Goal: Task Accomplishment & Management: Use online tool/utility

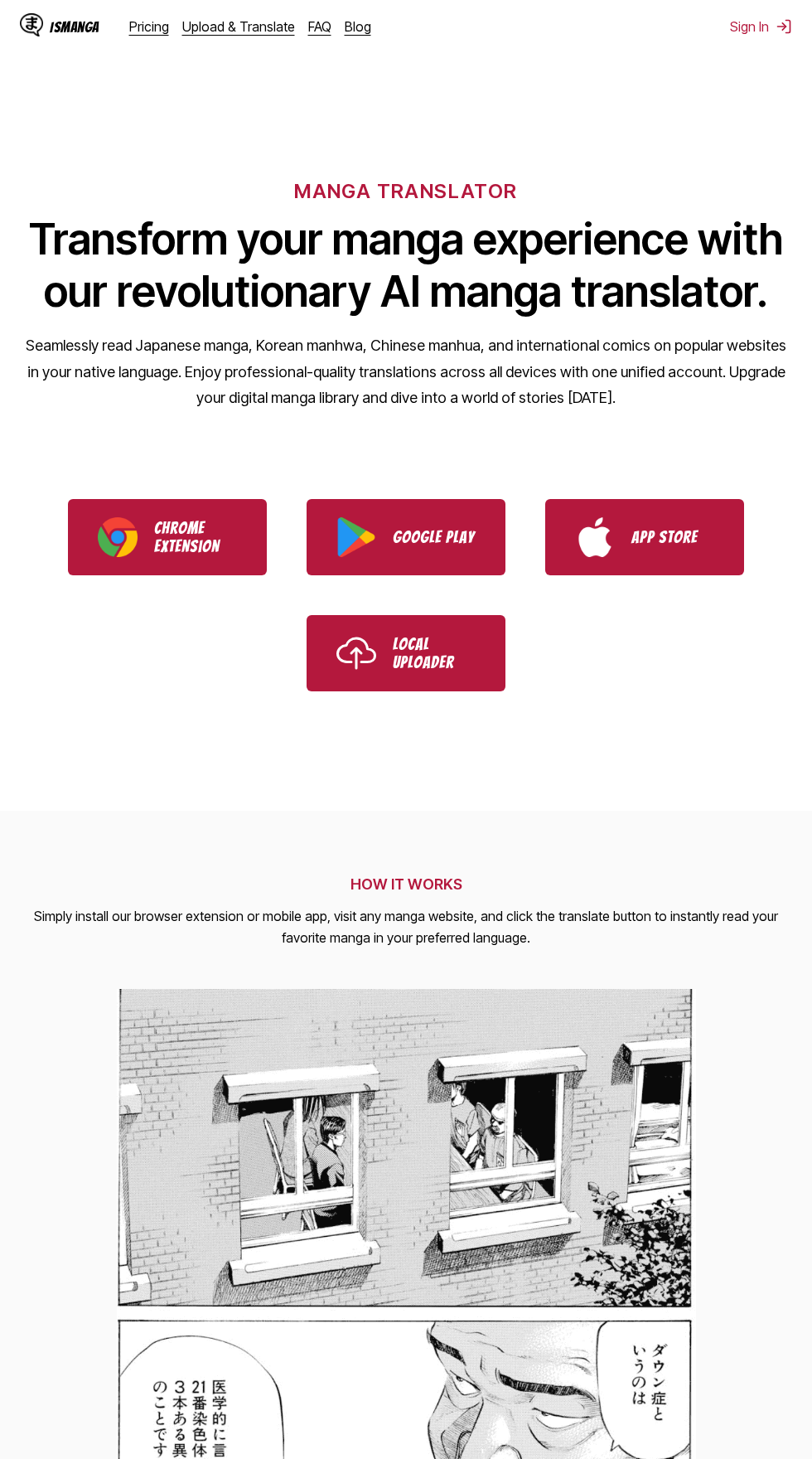
click at [252, 21] on link "Upload & Translate" at bounding box center [239, 26] width 113 height 16
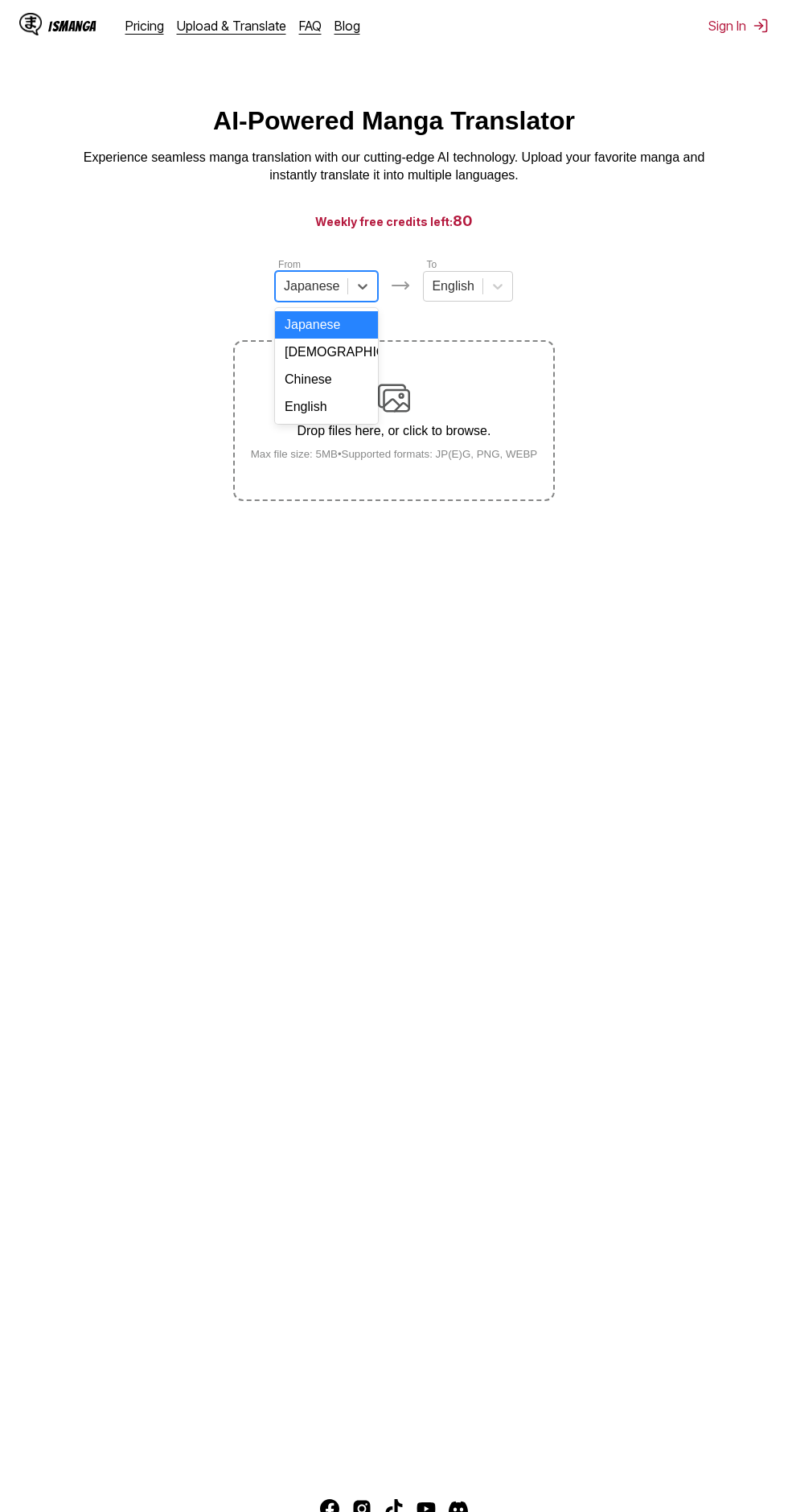
click at [352, 344] on div "[DEMOGRAPHIC_DATA]" at bounding box center [327, 352] width 103 height 27
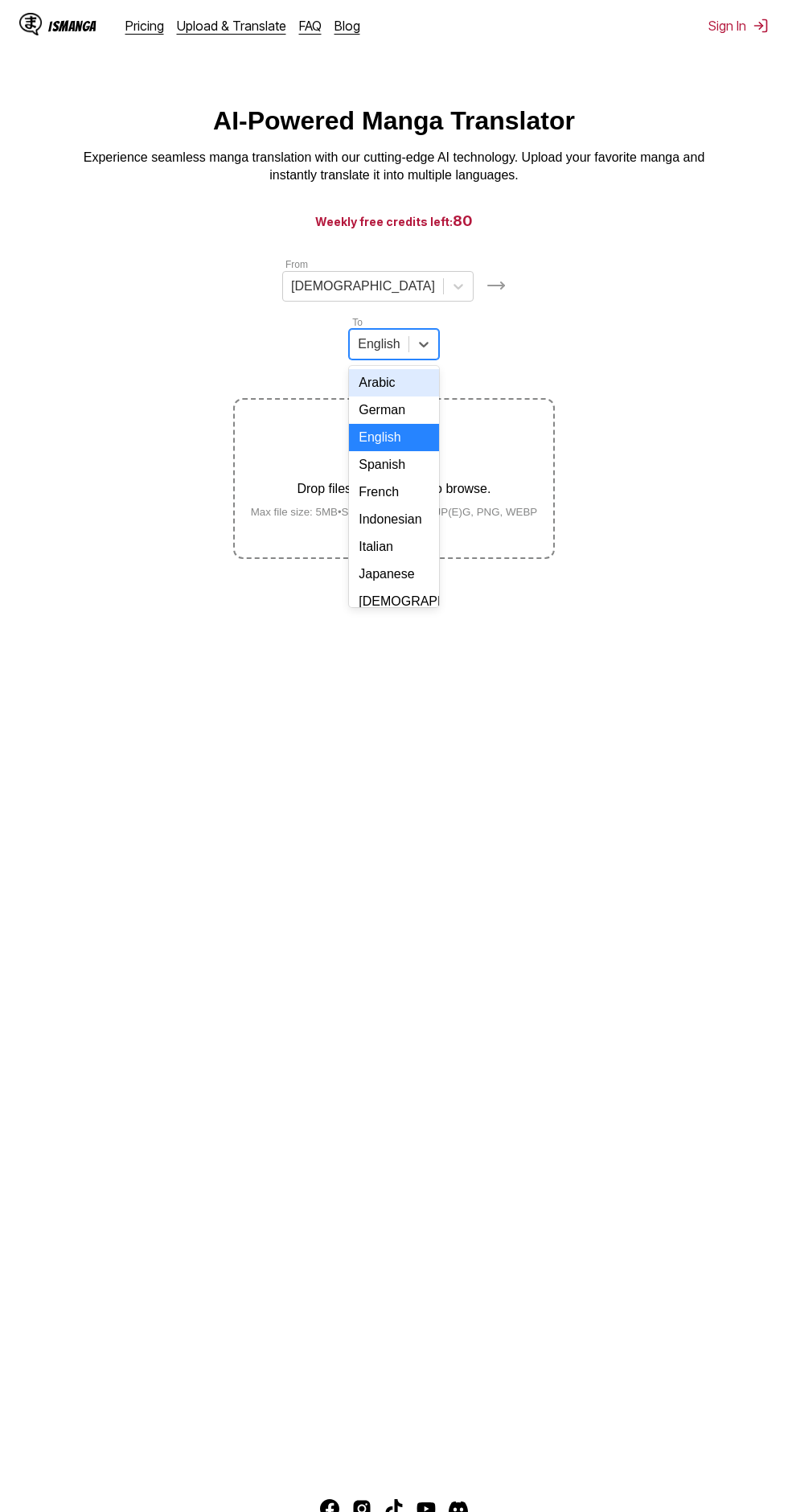
click at [438, 506] on div "Indonesian" at bounding box center [393, 520] width 89 height 27
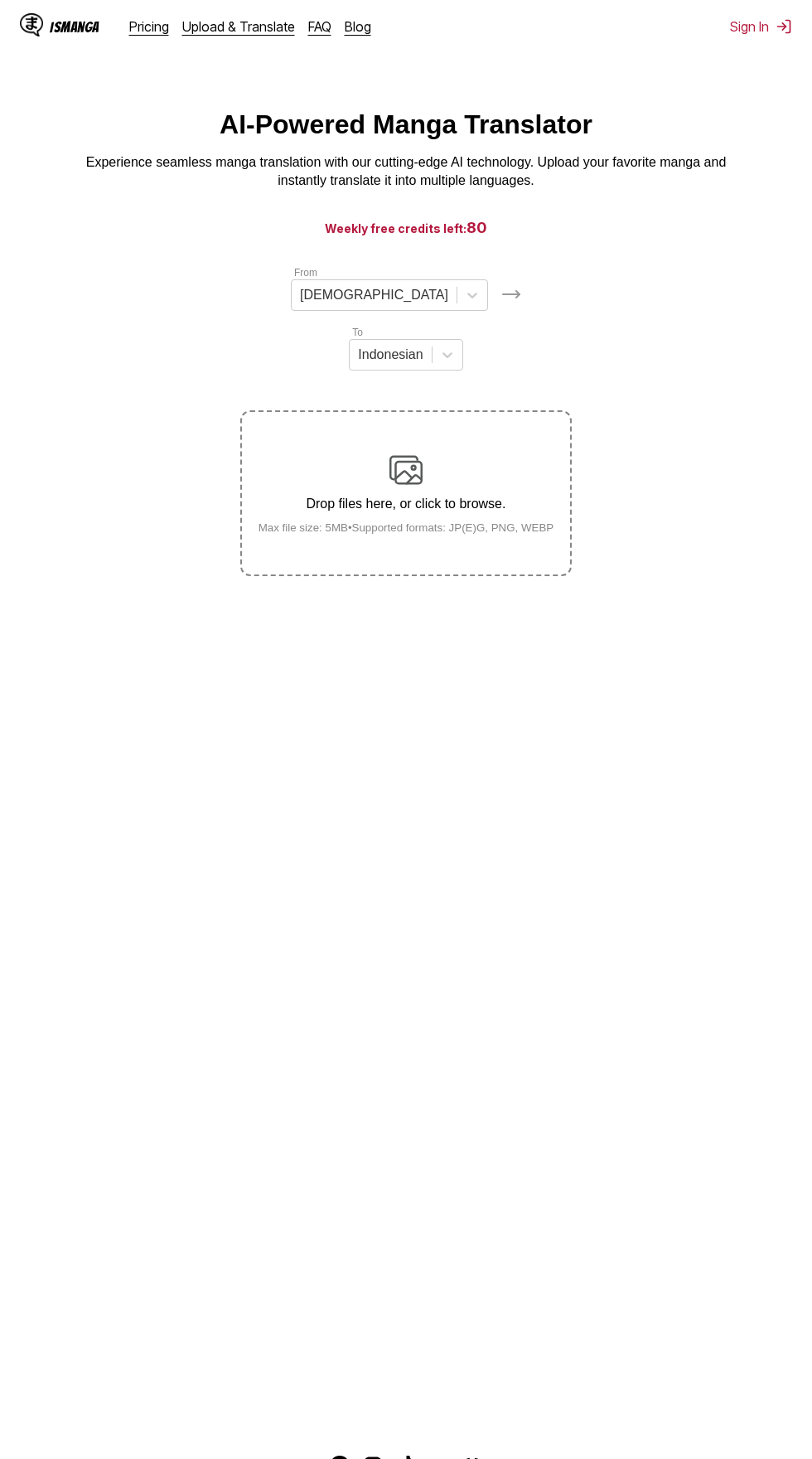
click at [433, 453] on div "Drop files here, or click to browse. Max file size: 5MB • Supported formats: JP…" at bounding box center [407, 493] width 323 height 81
click at [0, 0] on input "Drop files here, or click to browse. Max file size: 5MB • Supported formats: JP…" at bounding box center [0, 0] width 0 height 0
click at [445, 453] on div "Drop files here, or click to browse. Max file size: 5MB • Supported formats: JP…" at bounding box center [407, 493] width 323 height 81
click at [0, 0] on input "Drop files here, or click to browse. Max file size: 5MB • Supported formats: JP…" at bounding box center [0, 0] width 0 height 0
click at [432, 453] on div "Drop files here, or click to browse. Max file size: 5MB • Supported formats: JP…" at bounding box center [407, 493] width 323 height 81
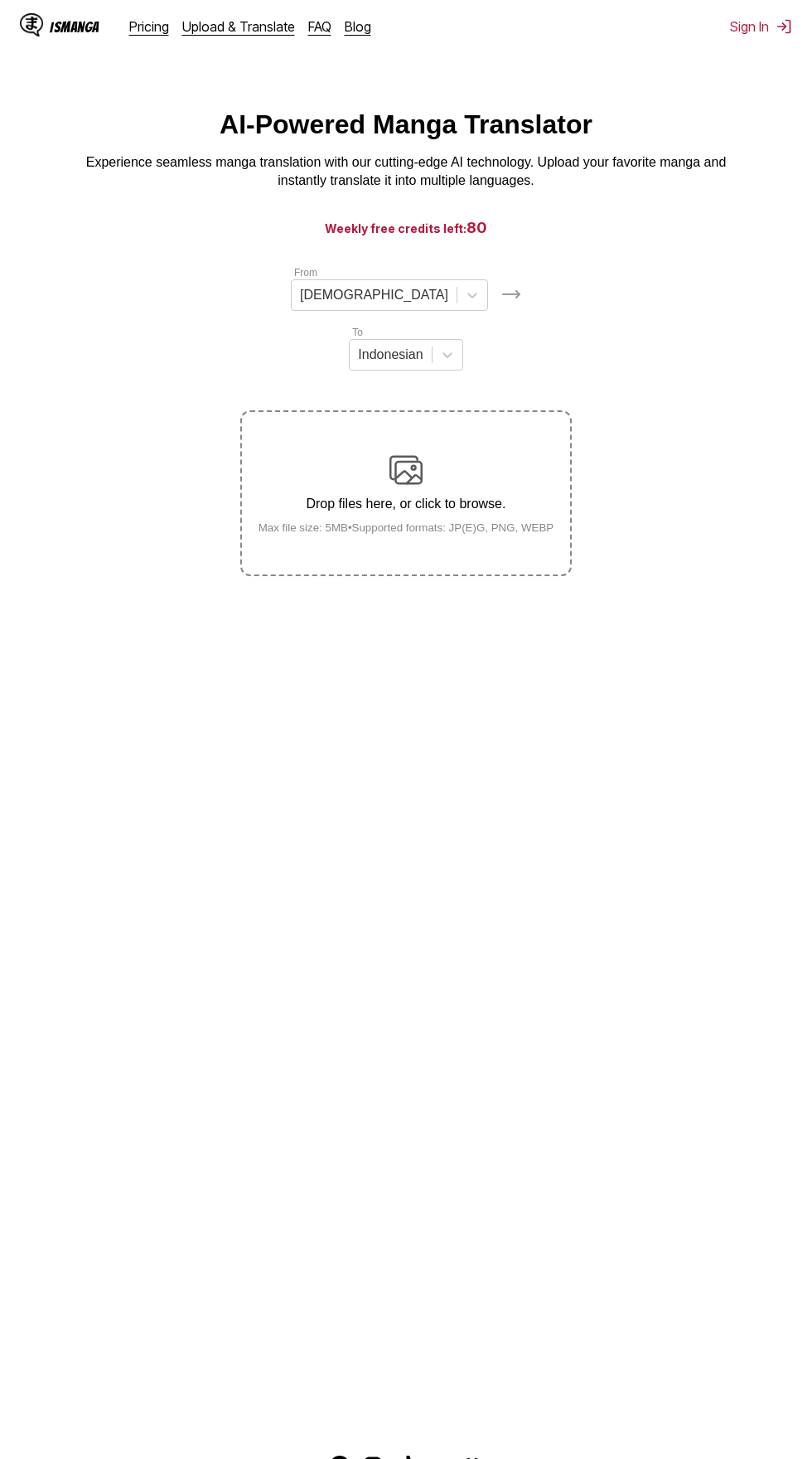
click at [0, 0] on input "Drop files here, or click to browse. Max file size: 5MB • Supported formats: JP…" at bounding box center [0, 0] width 0 height 0
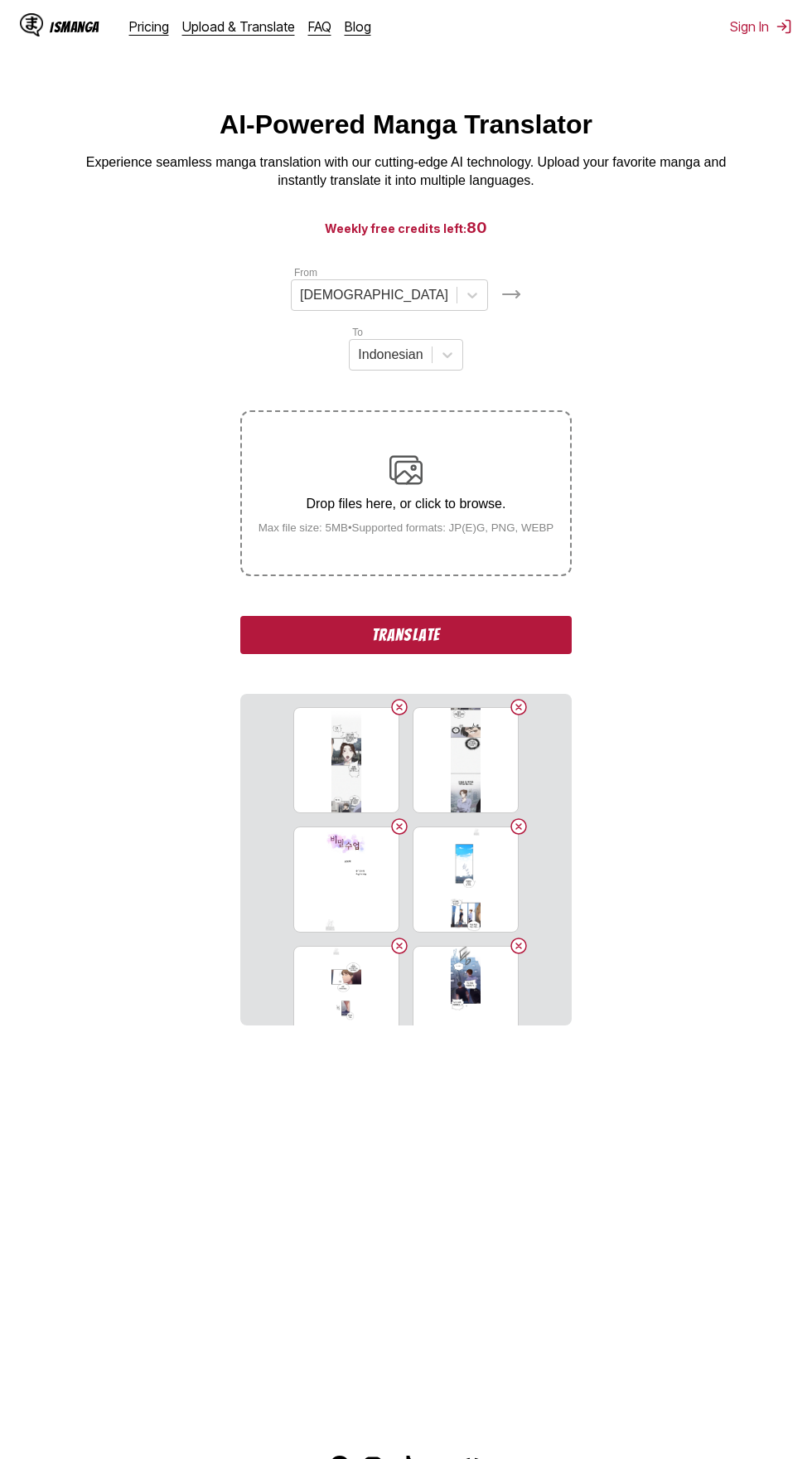
click at [523, 616] on button "Translate" at bounding box center [406, 635] width 331 height 38
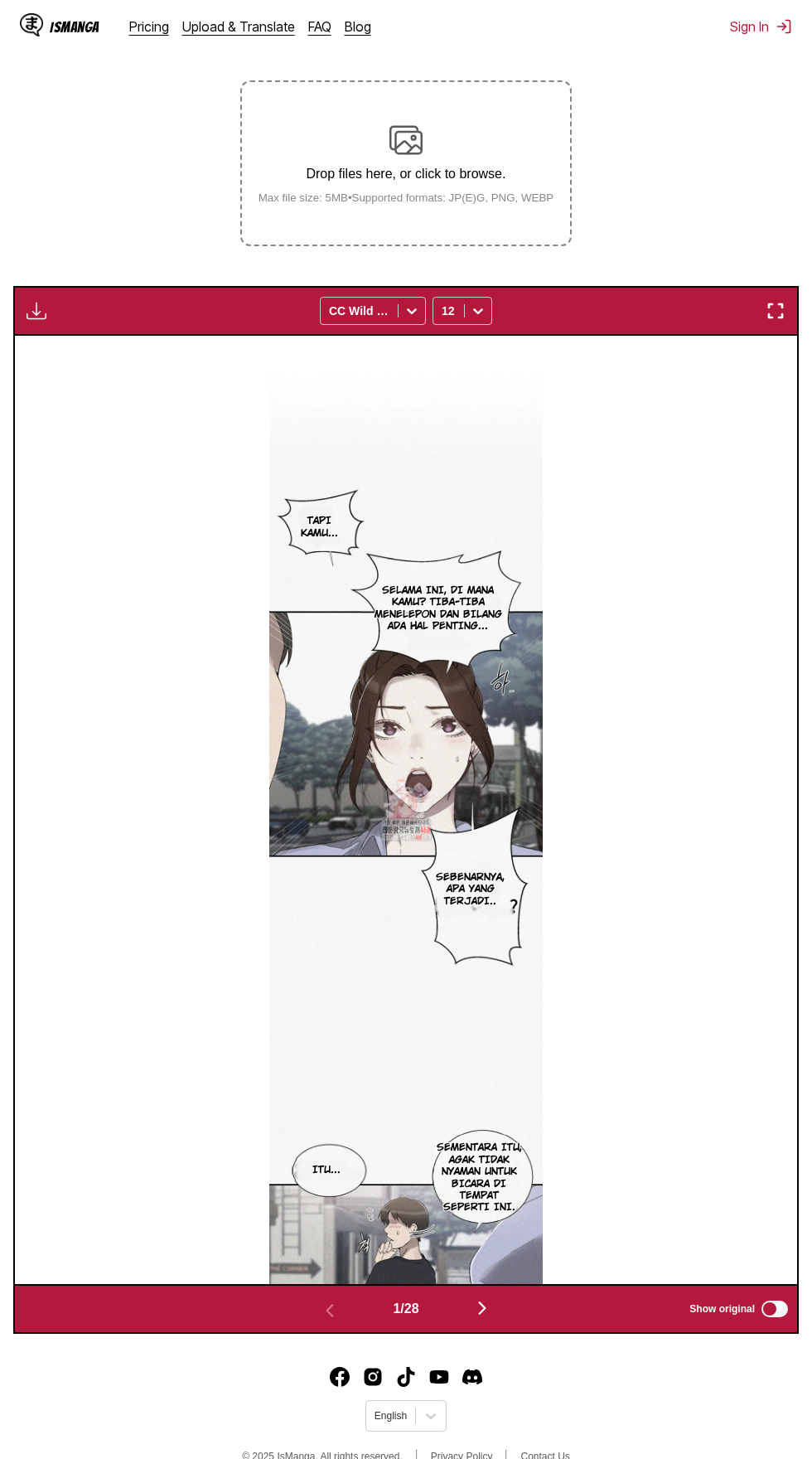
scroll to position [311, 0]
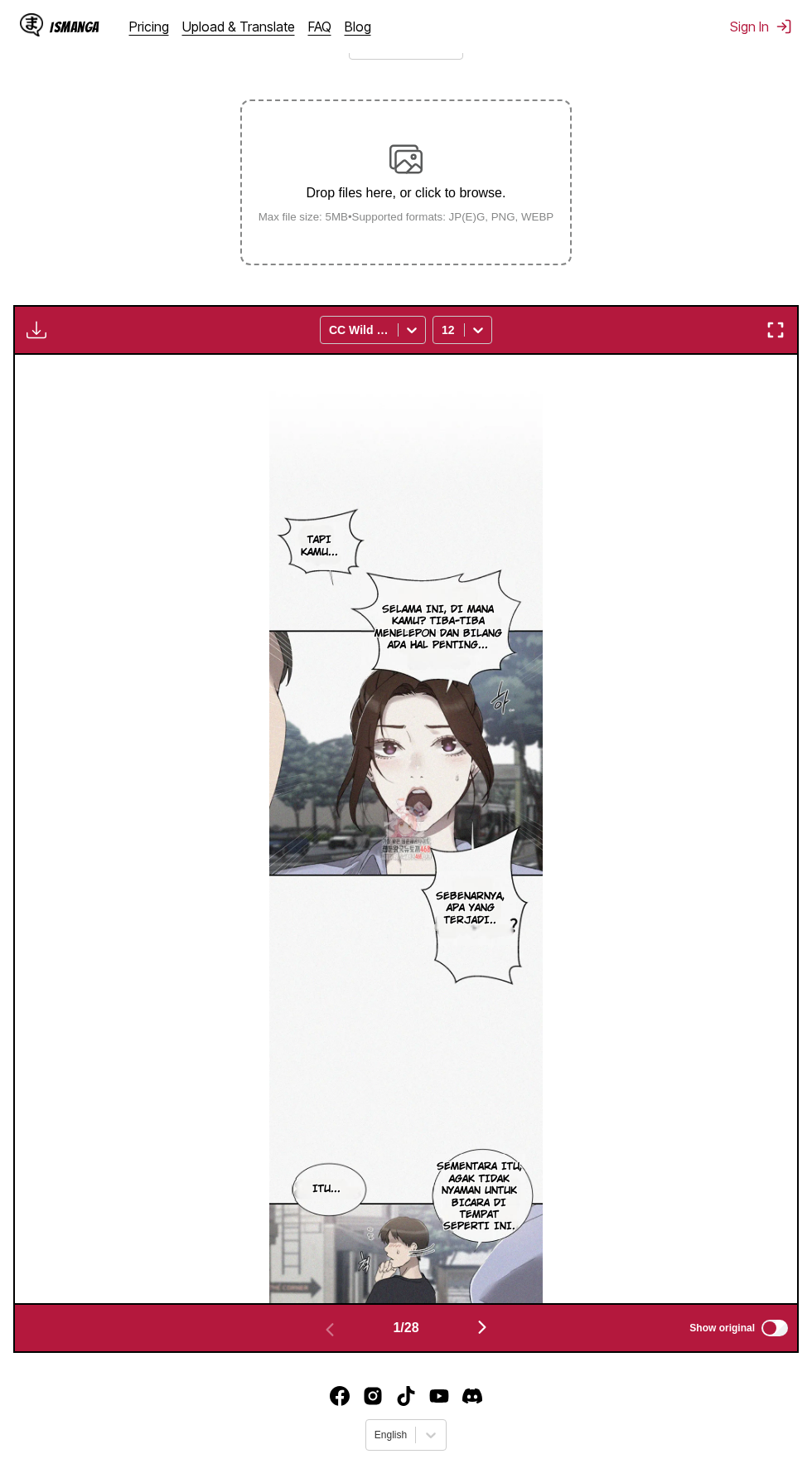
click at [38, 320] on img "button" at bounding box center [36, 330] width 20 height 20
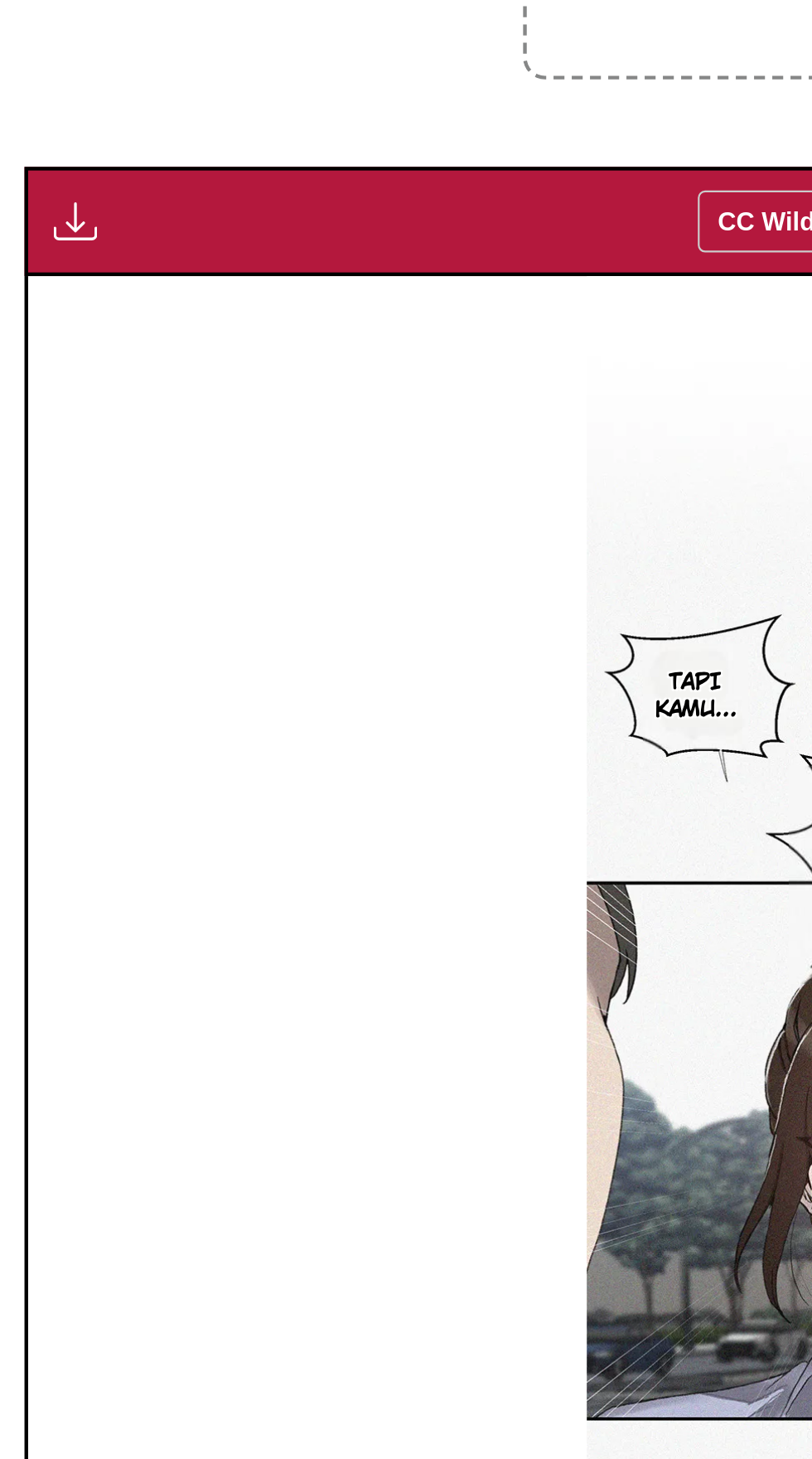
scroll to position [305, 0]
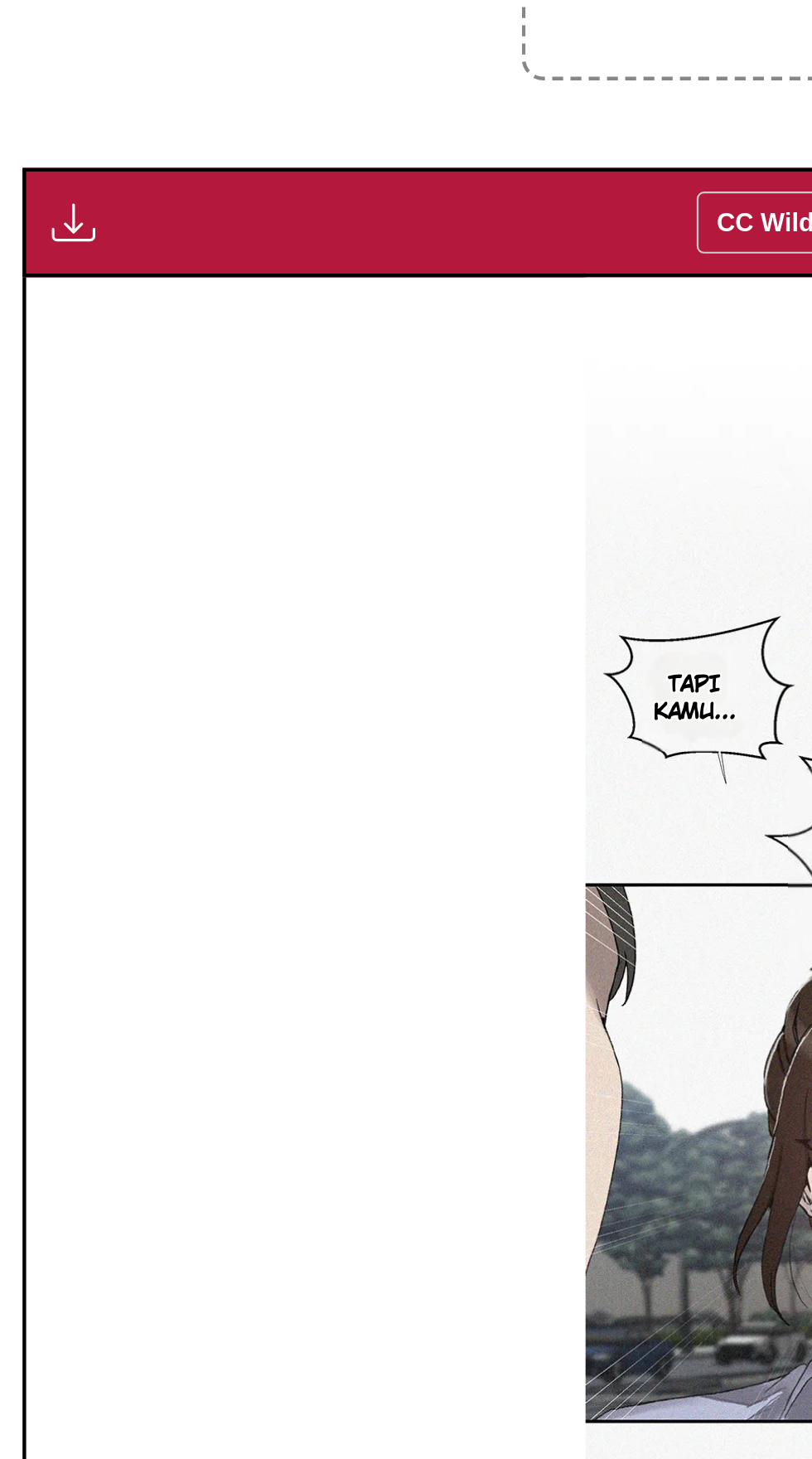
click at [47, 325] on button "button" at bounding box center [36, 335] width 29 height 22
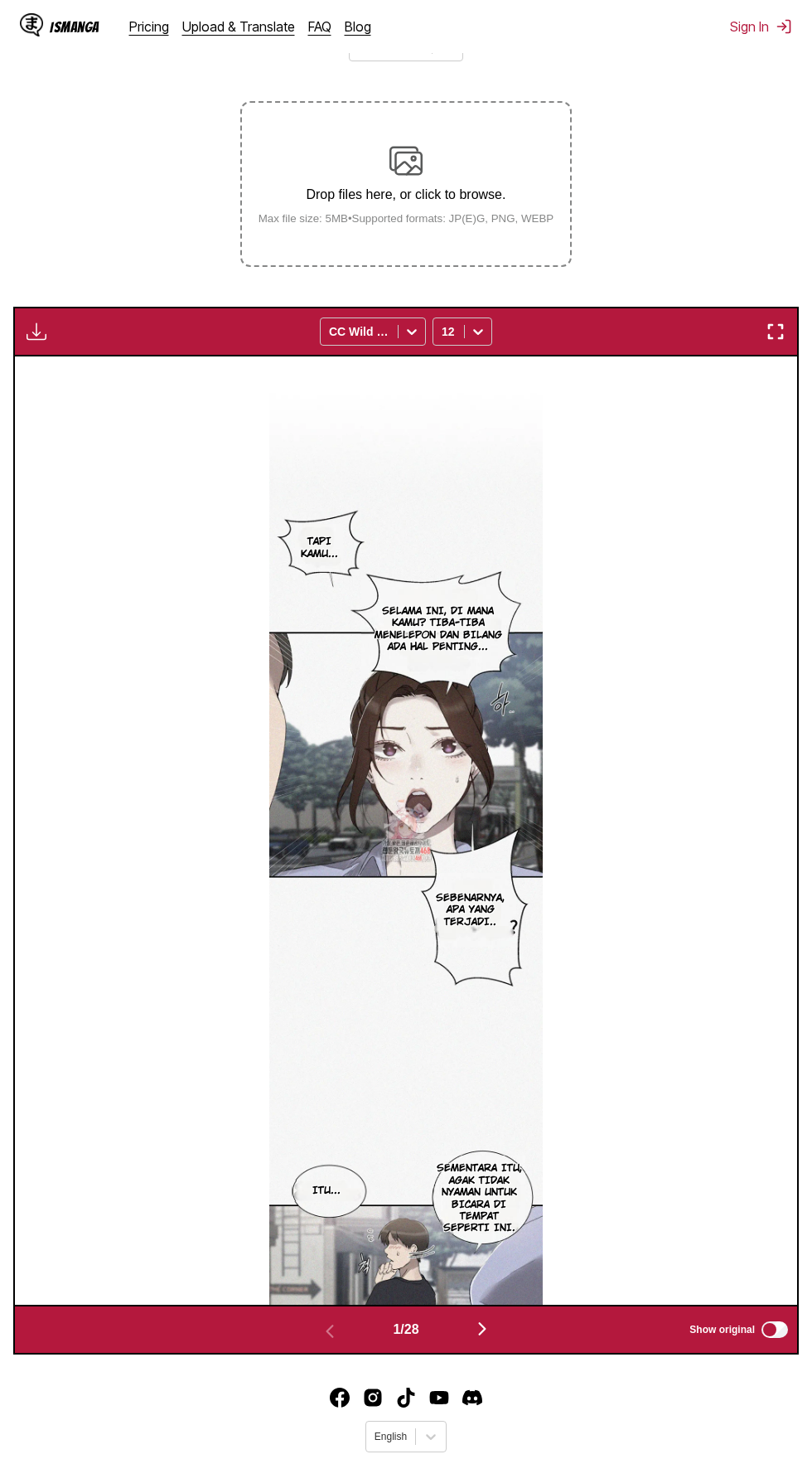
scroll to position [309, 0]
click at [502, 1318] on button "button" at bounding box center [482, 1331] width 100 height 24
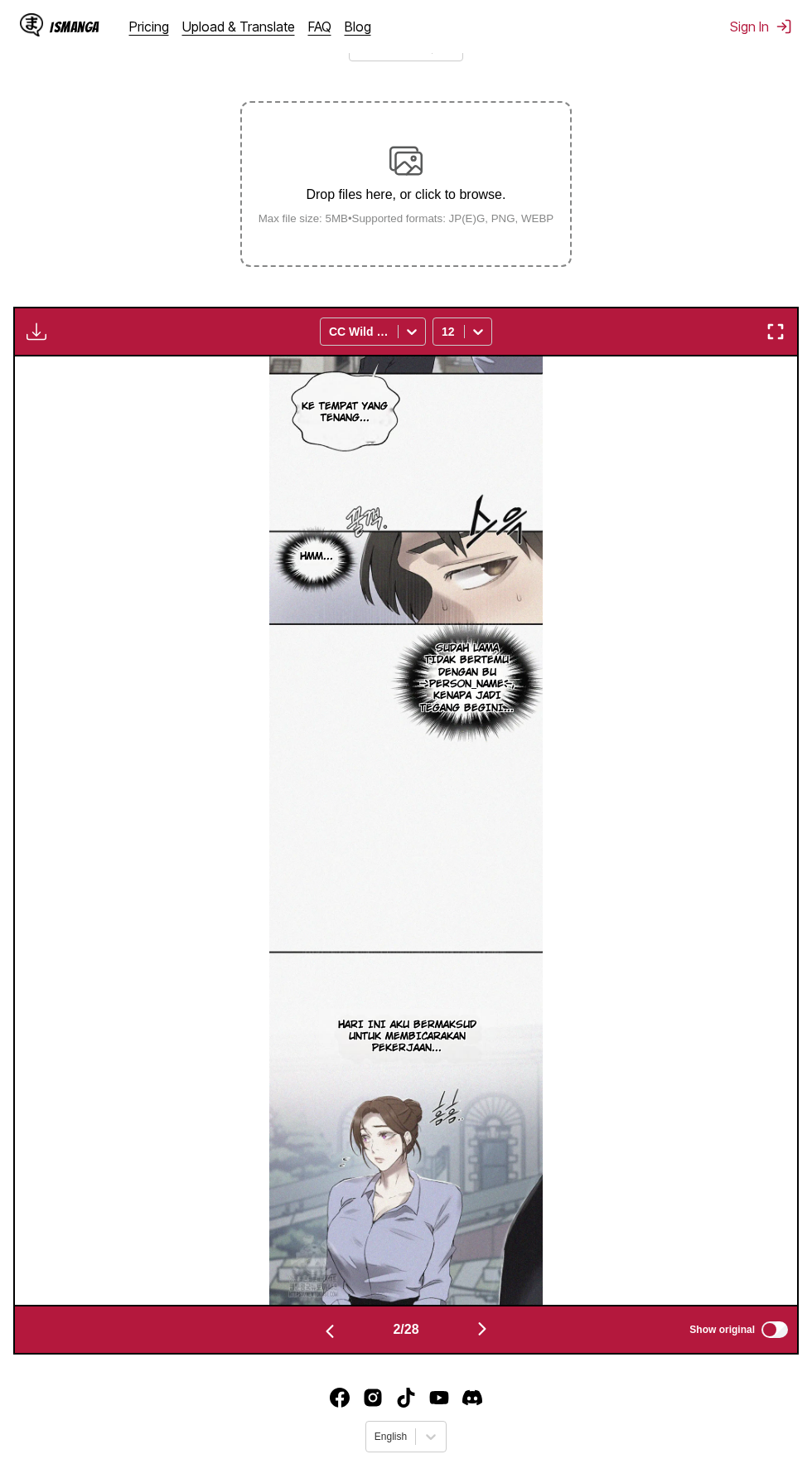
click at [507, 1318] on button "button" at bounding box center [482, 1331] width 100 height 24
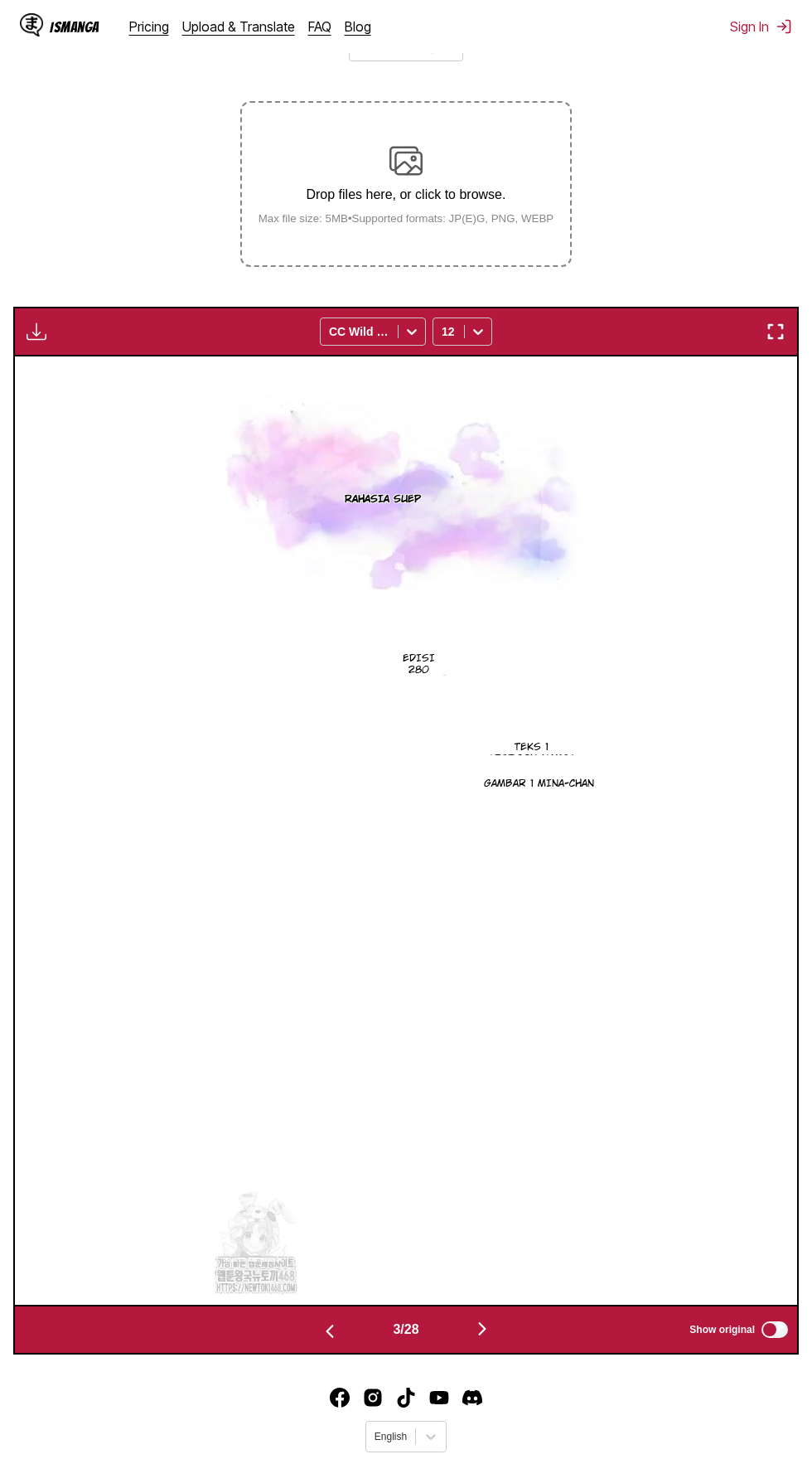
click at [495, 1318] on button "button" at bounding box center [482, 1331] width 100 height 24
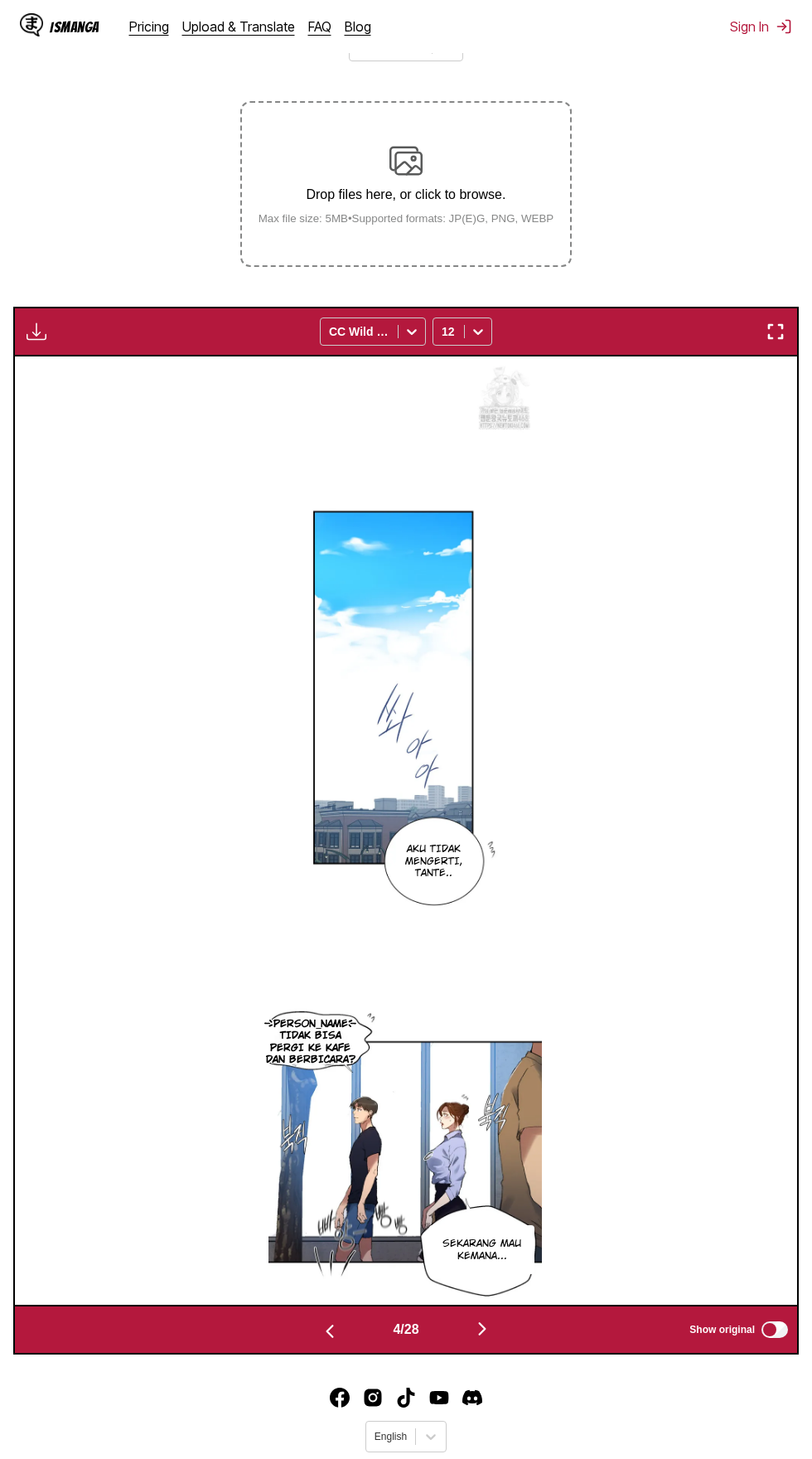
click at [498, 1318] on button "button" at bounding box center [482, 1331] width 100 height 24
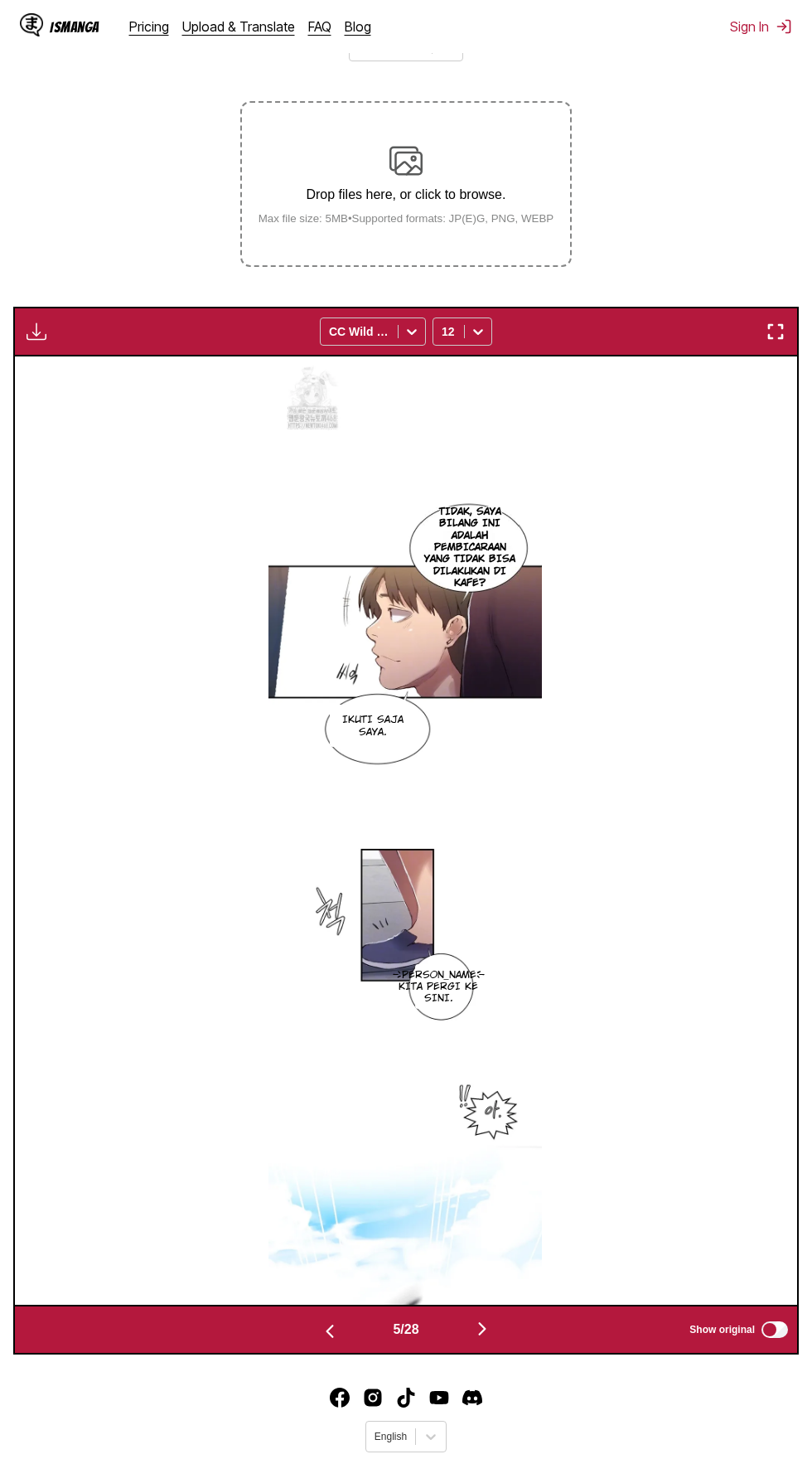
click at [499, 1318] on button "button" at bounding box center [482, 1331] width 100 height 24
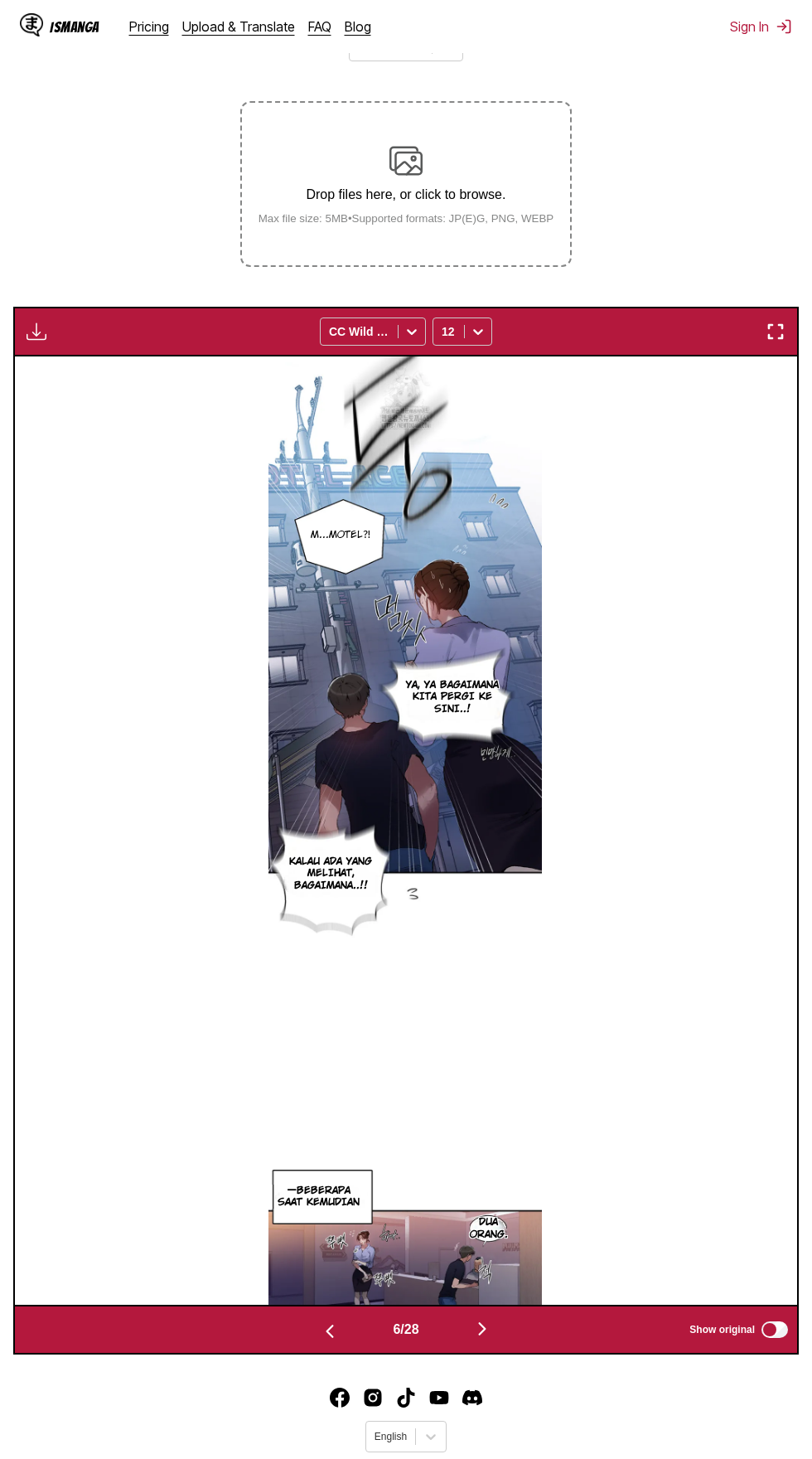
click at [492, 1318] on img "button" at bounding box center [481, 1328] width 20 height 20
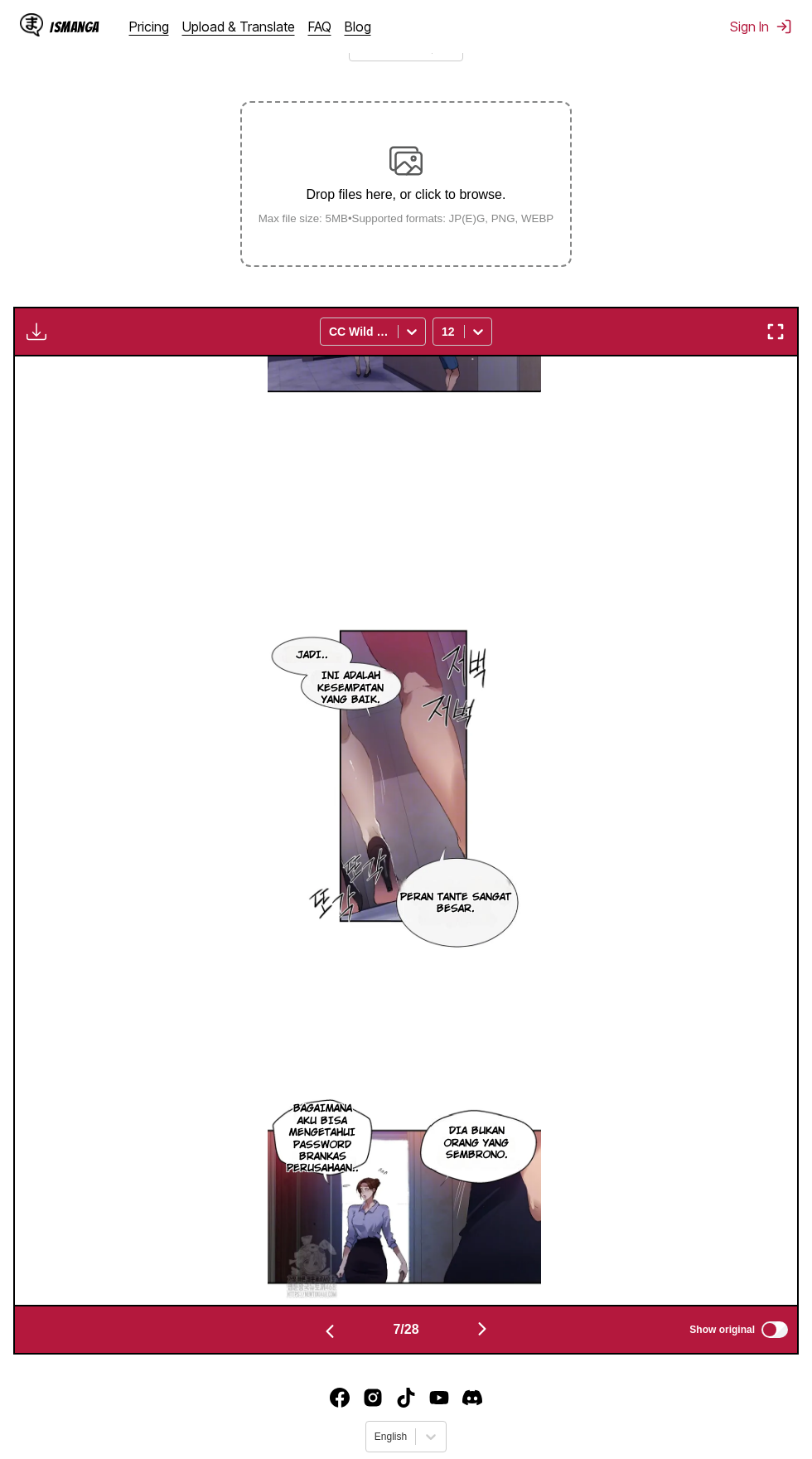
click at [504, 1318] on button "button" at bounding box center [482, 1331] width 100 height 24
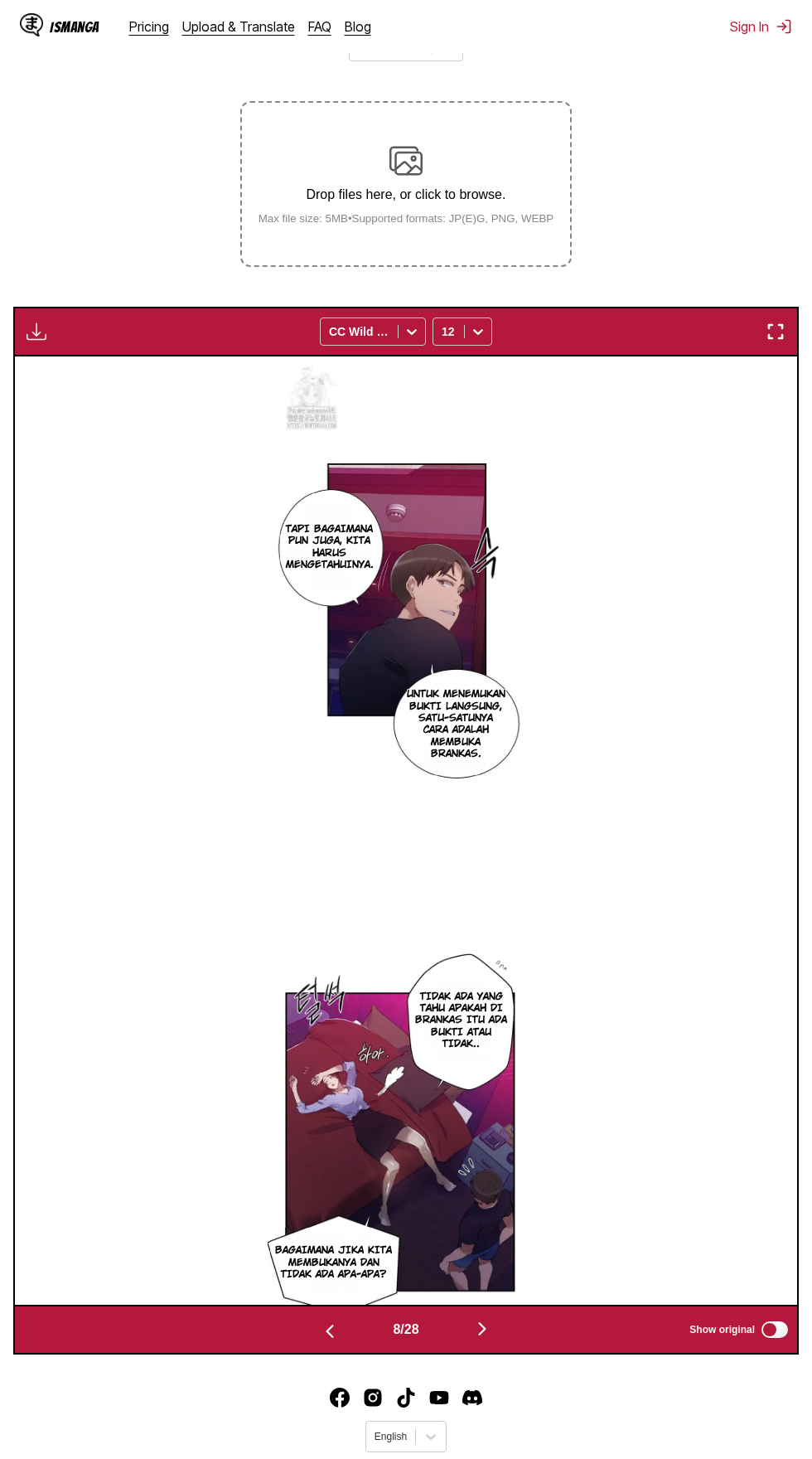
click at [485, 1318] on img "button" at bounding box center [481, 1328] width 20 height 20
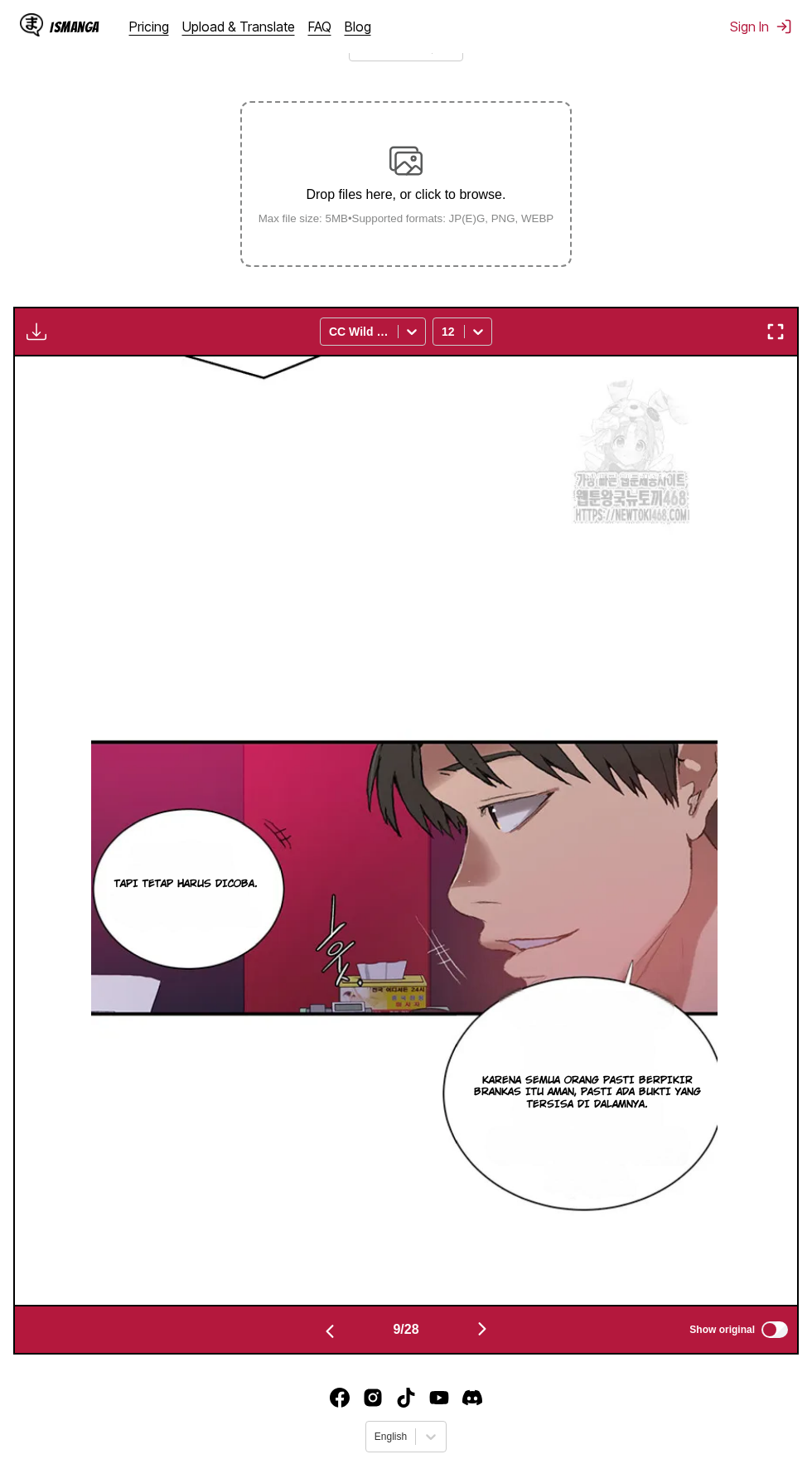
click at [497, 1318] on button "button" at bounding box center [482, 1331] width 100 height 24
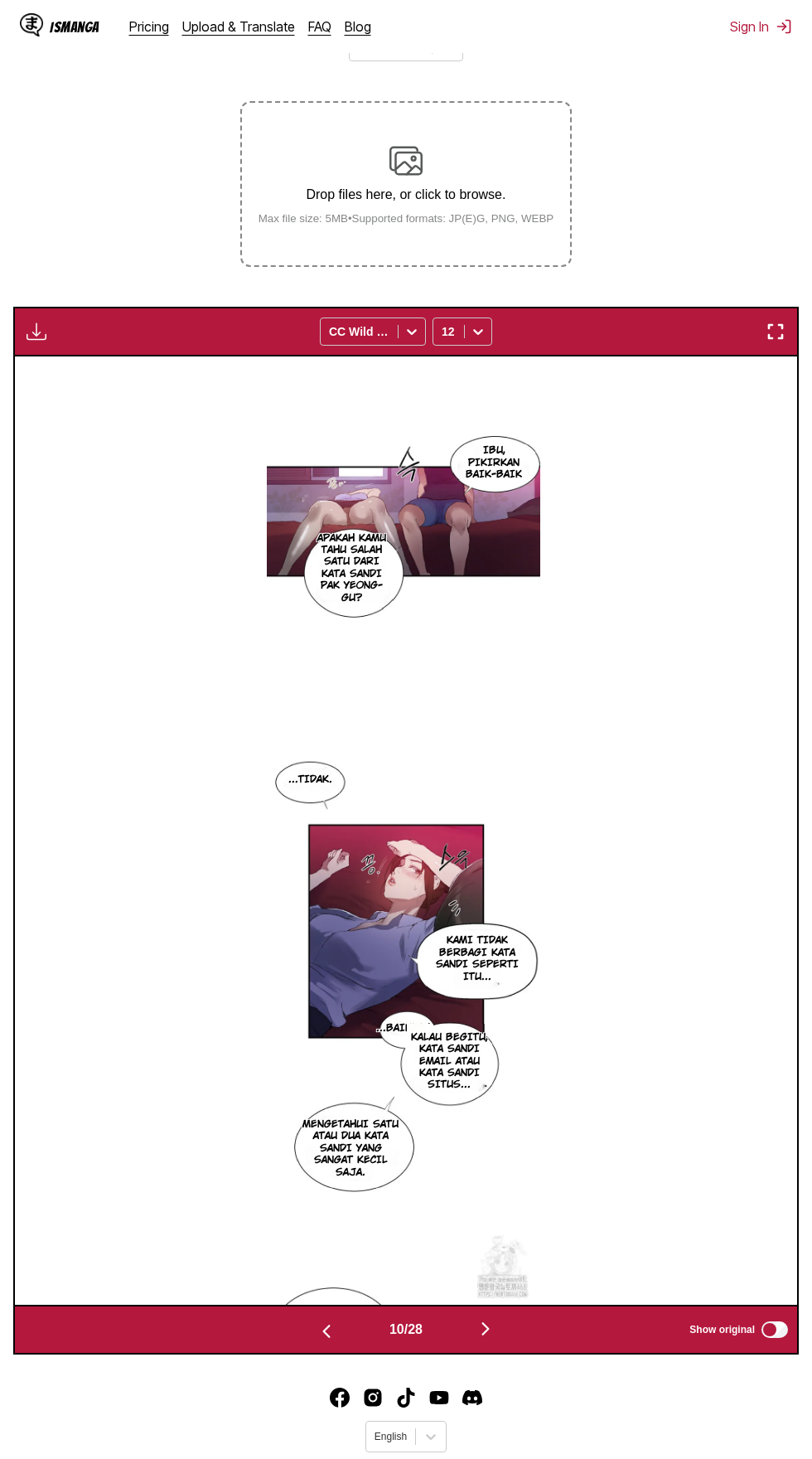
click at [494, 1318] on img "button" at bounding box center [485, 1328] width 20 height 20
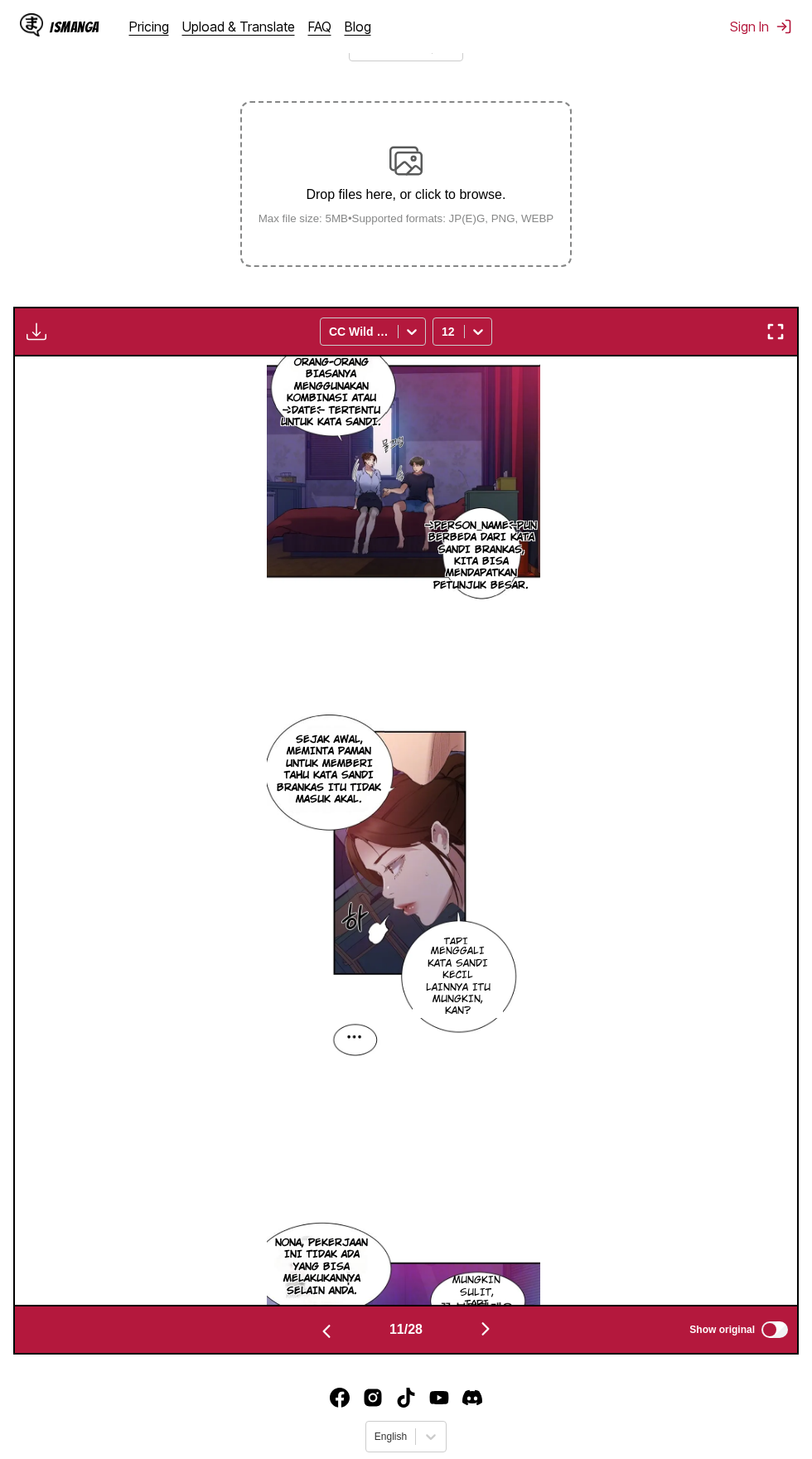
click at [486, 1318] on img "button" at bounding box center [485, 1328] width 20 height 20
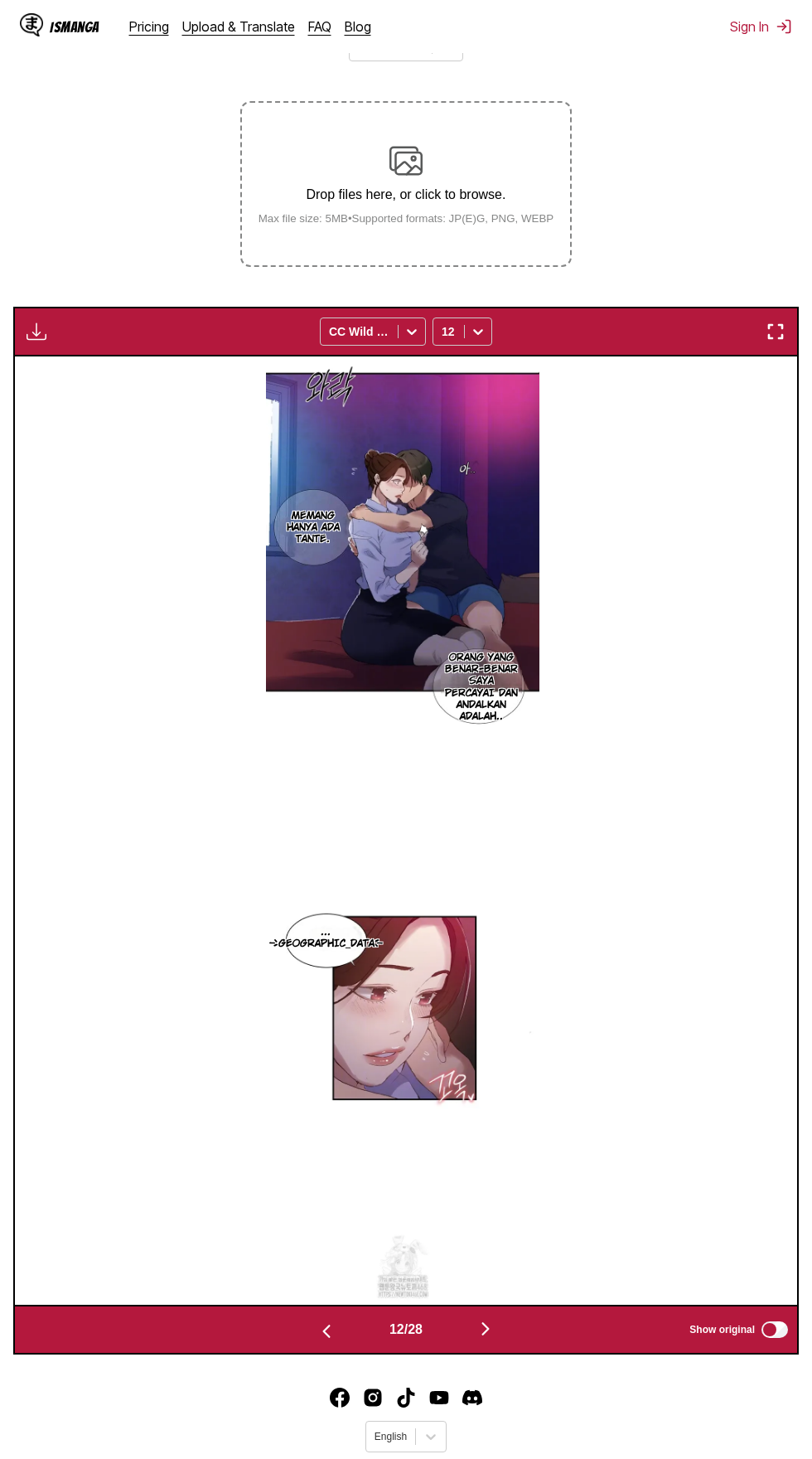
click at [486, 1318] on img "button" at bounding box center [485, 1328] width 20 height 20
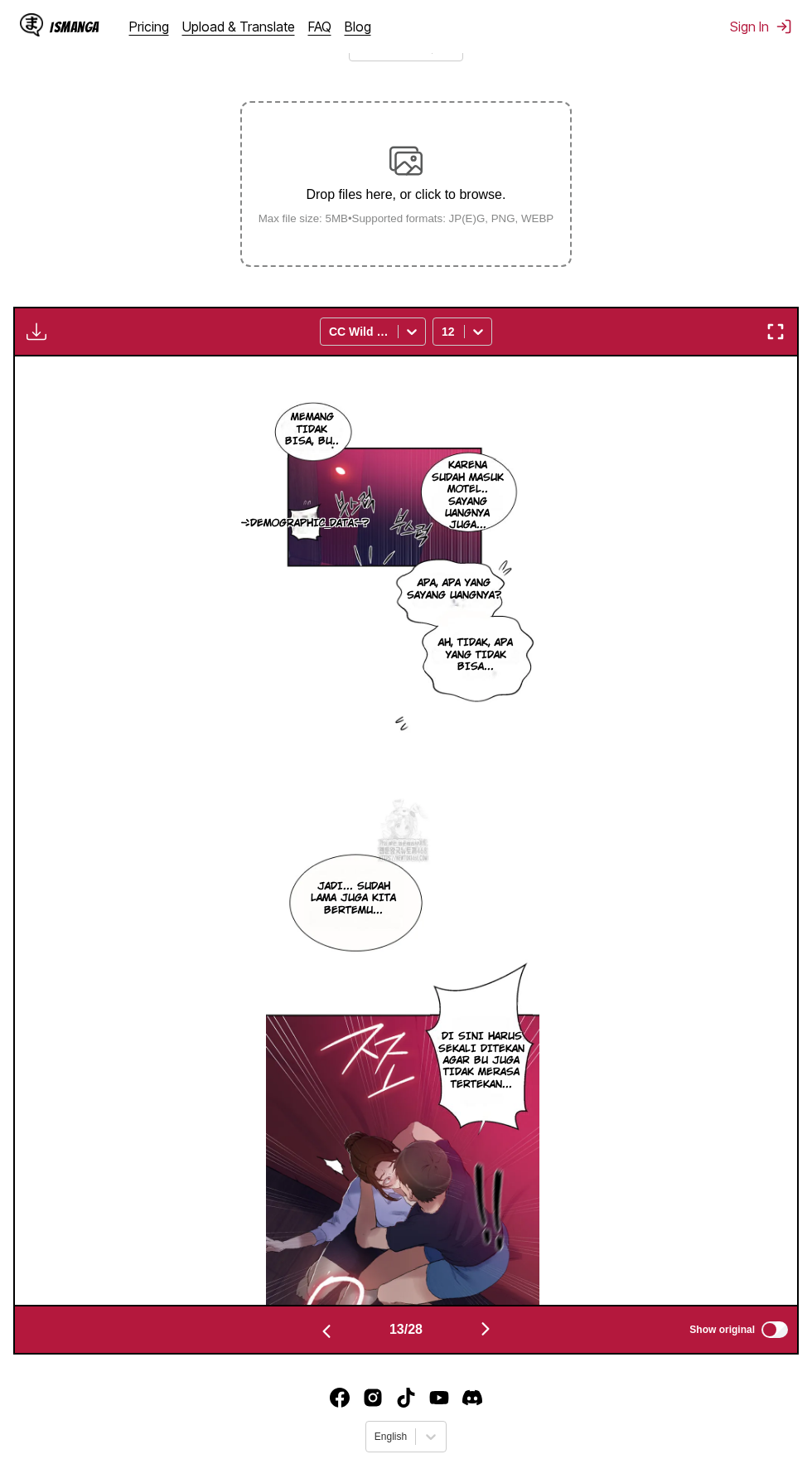
click at [501, 1318] on button "button" at bounding box center [485, 1331] width 100 height 24
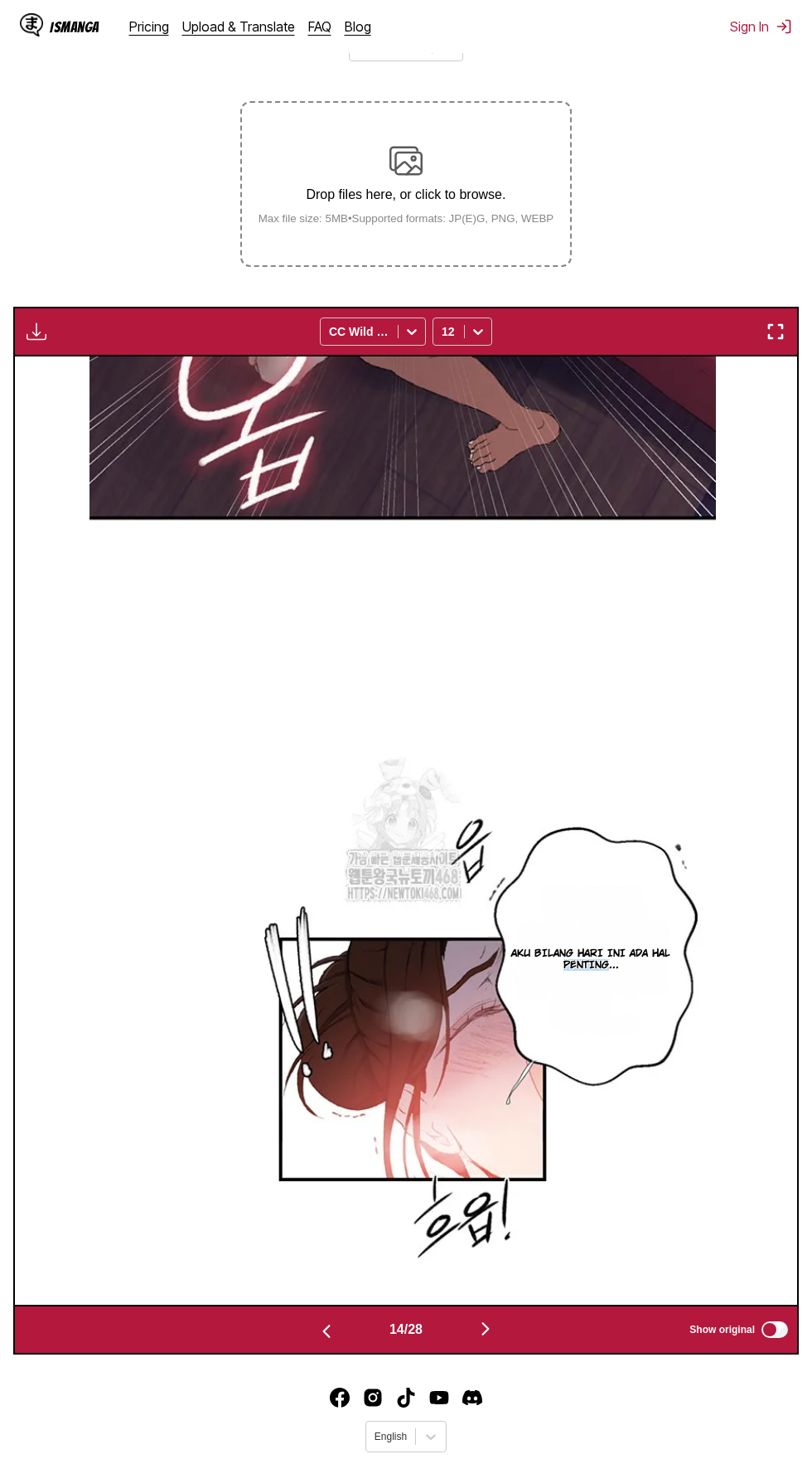
click at [490, 1318] on img "button" at bounding box center [485, 1328] width 20 height 20
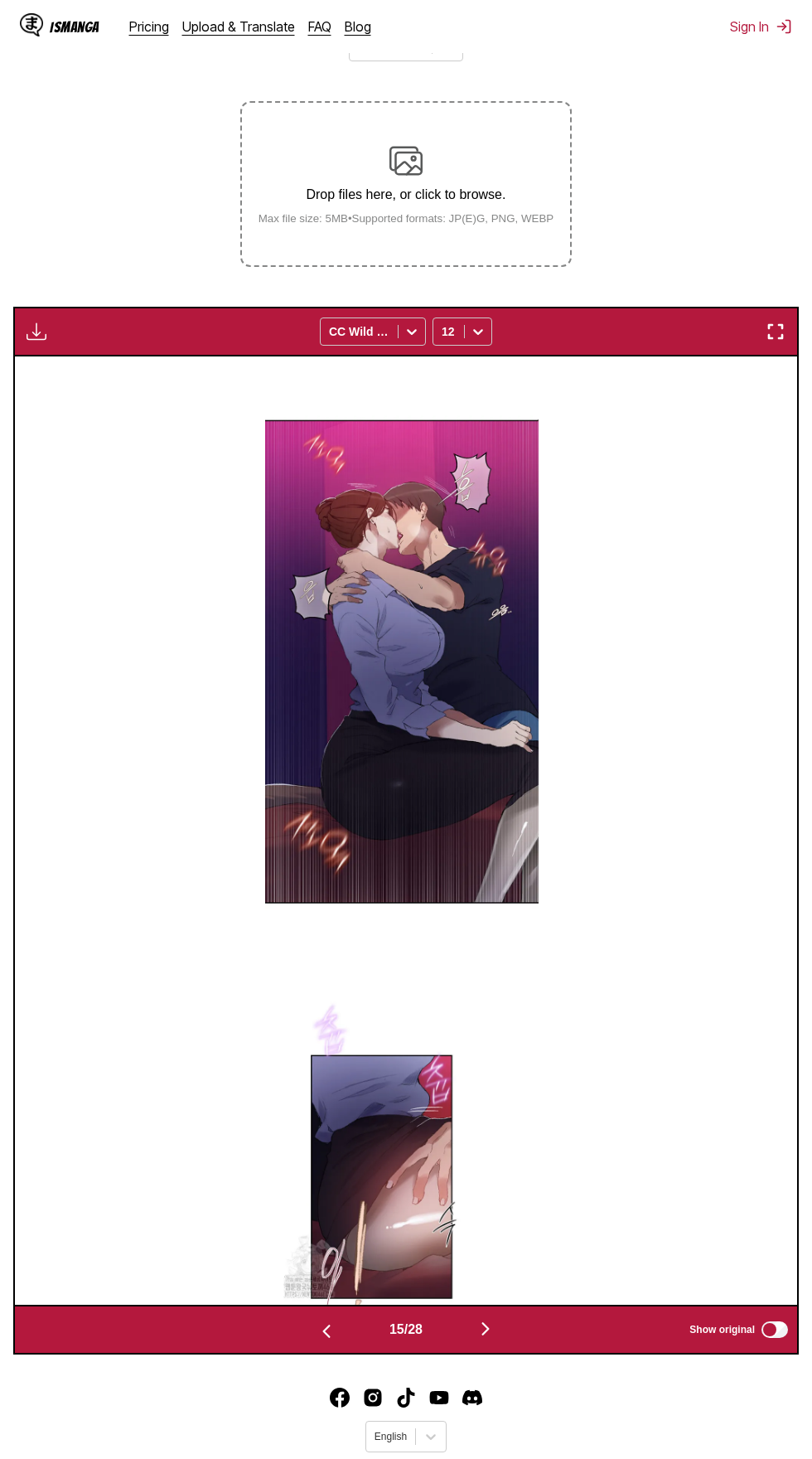
click at [486, 1318] on img "button" at bounding box center [485, 1328] width 20 height 20
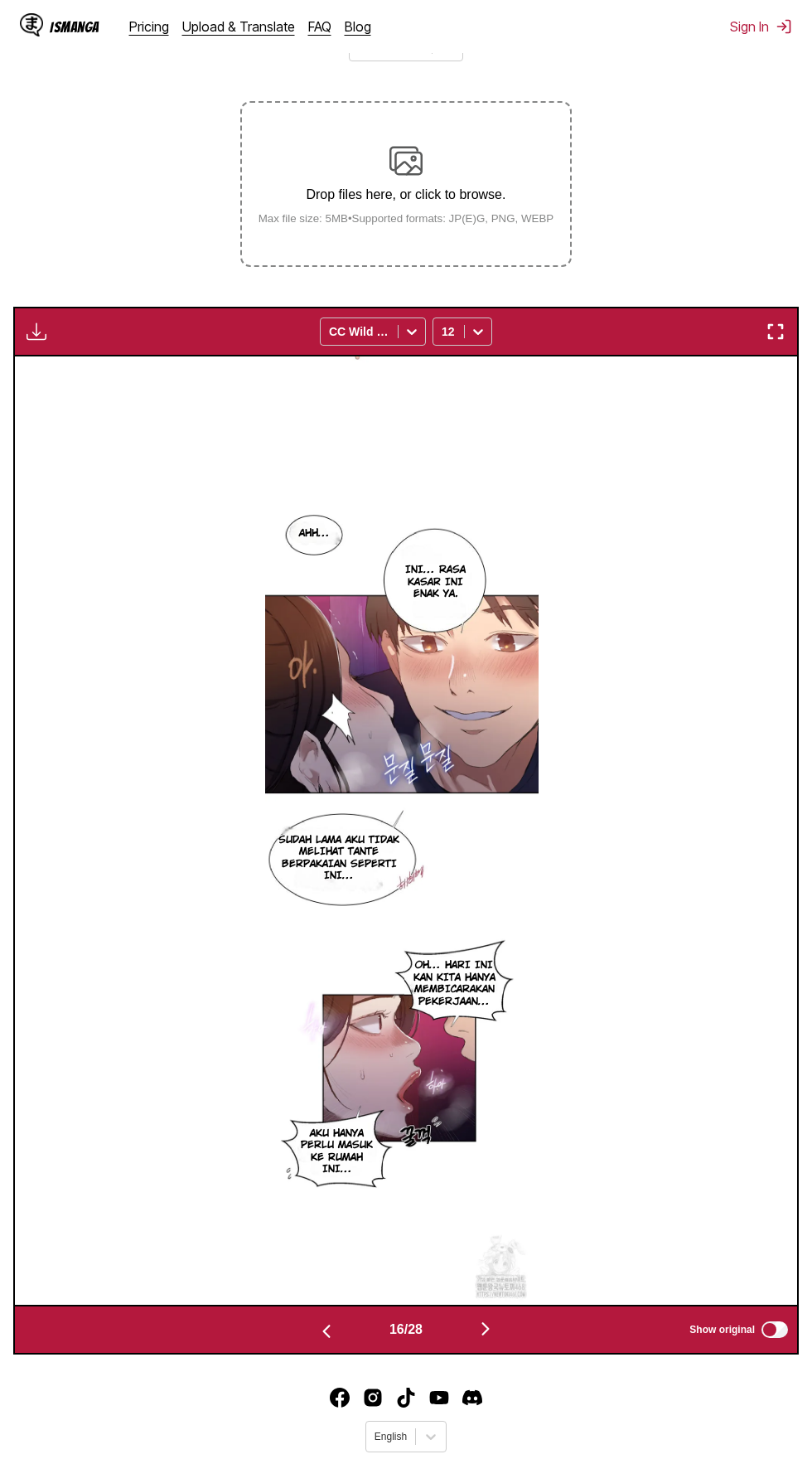
click at [488, 1318] on img "button" at bounding box center [485, 1328] width 20 height 20
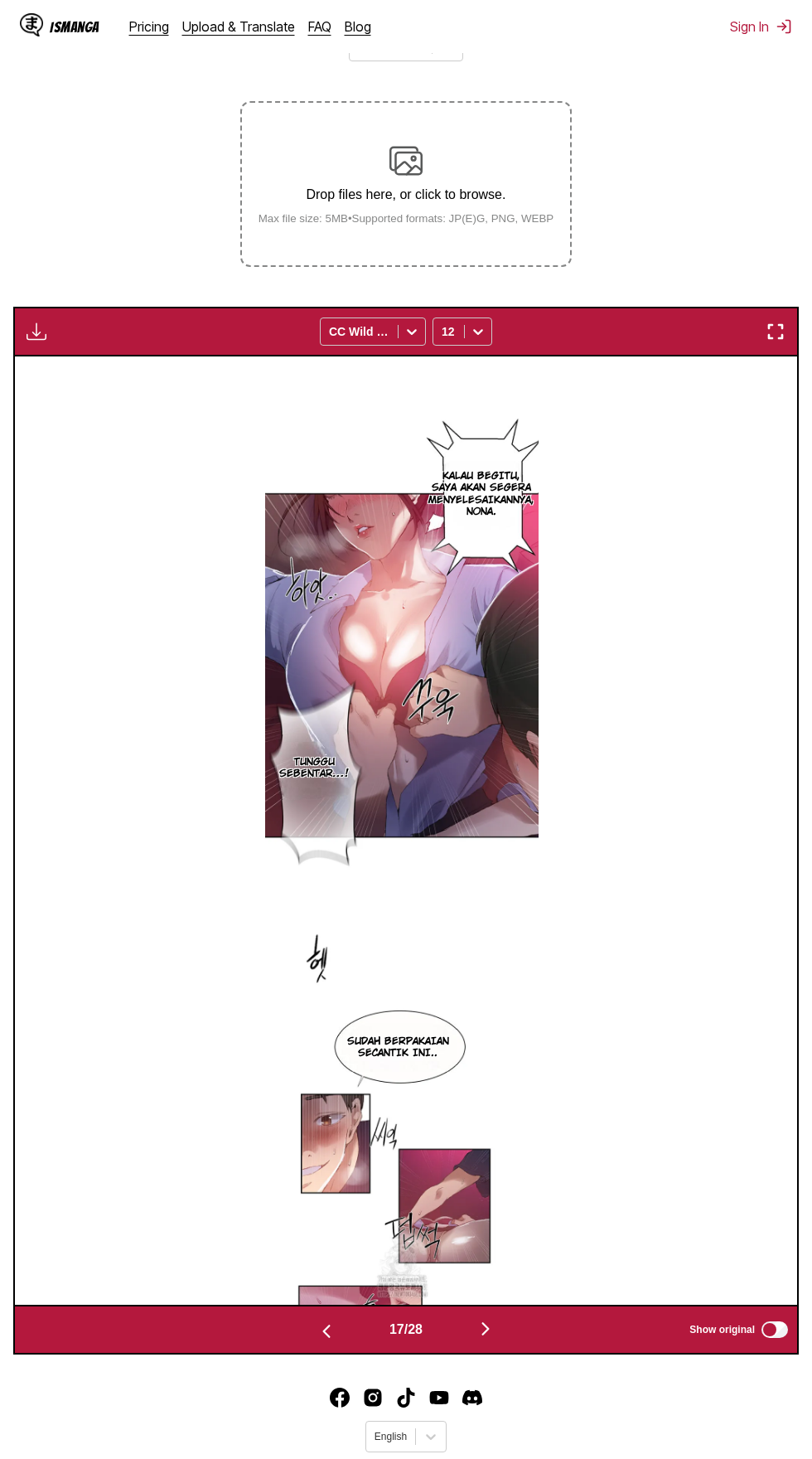
click at [485, 1318] on img "button" at bounding box center [485, 1328] width 20 height 20
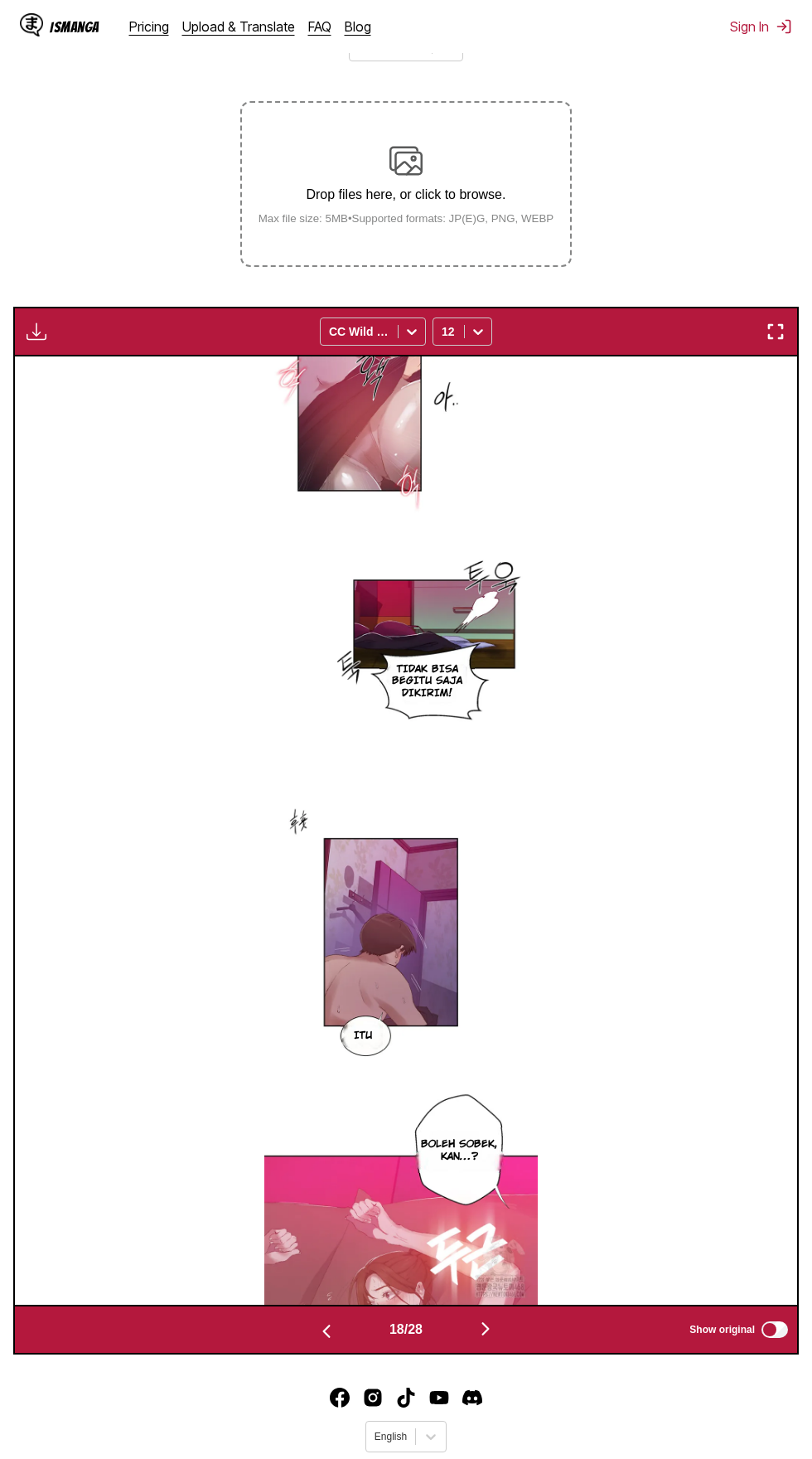
click at [494, 1318] on img "button" at bounding box center [485, 1328] width 20 height 20
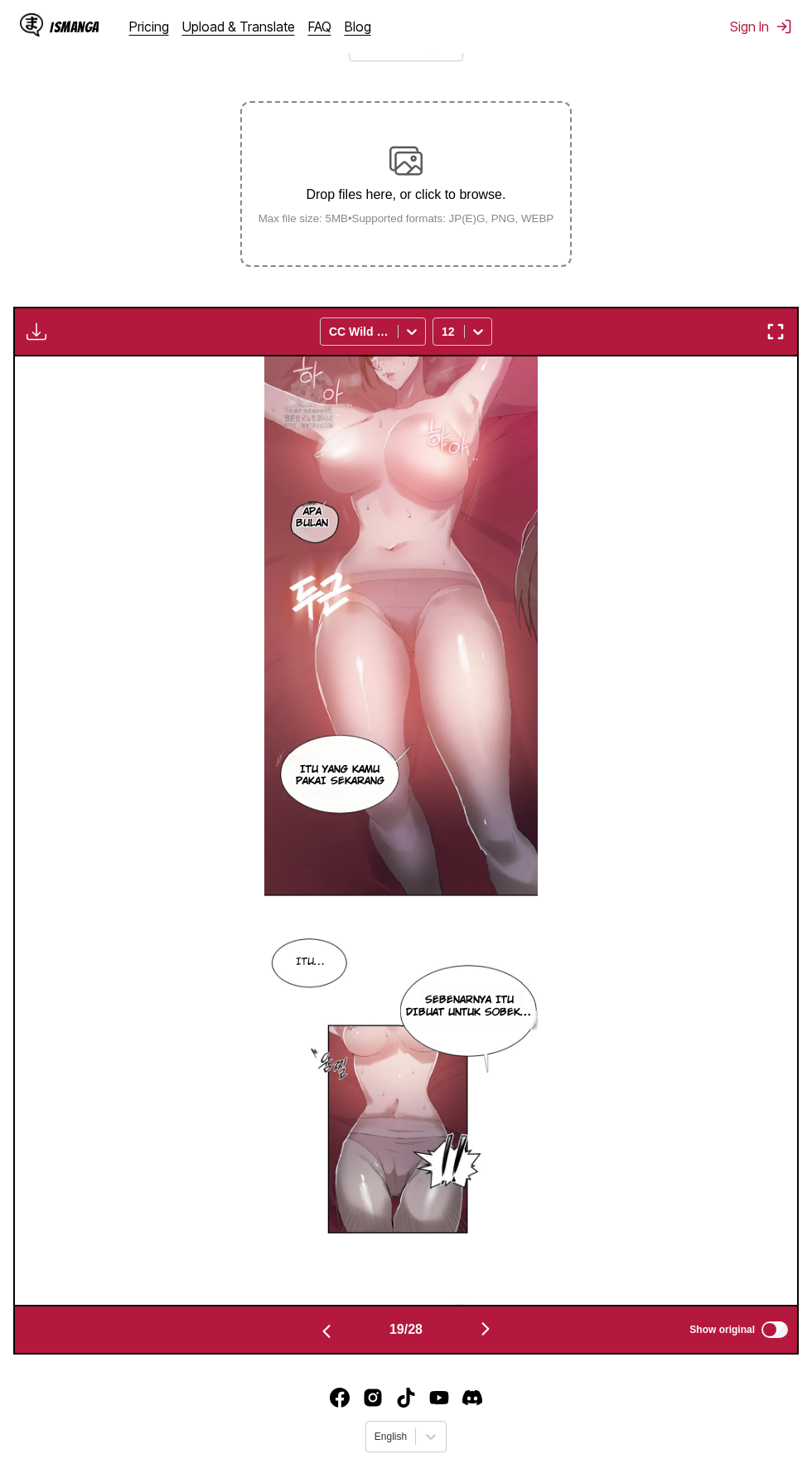
click at [491, 1318] on img "button" at bounding box center [485, 1328] width 20 height 20
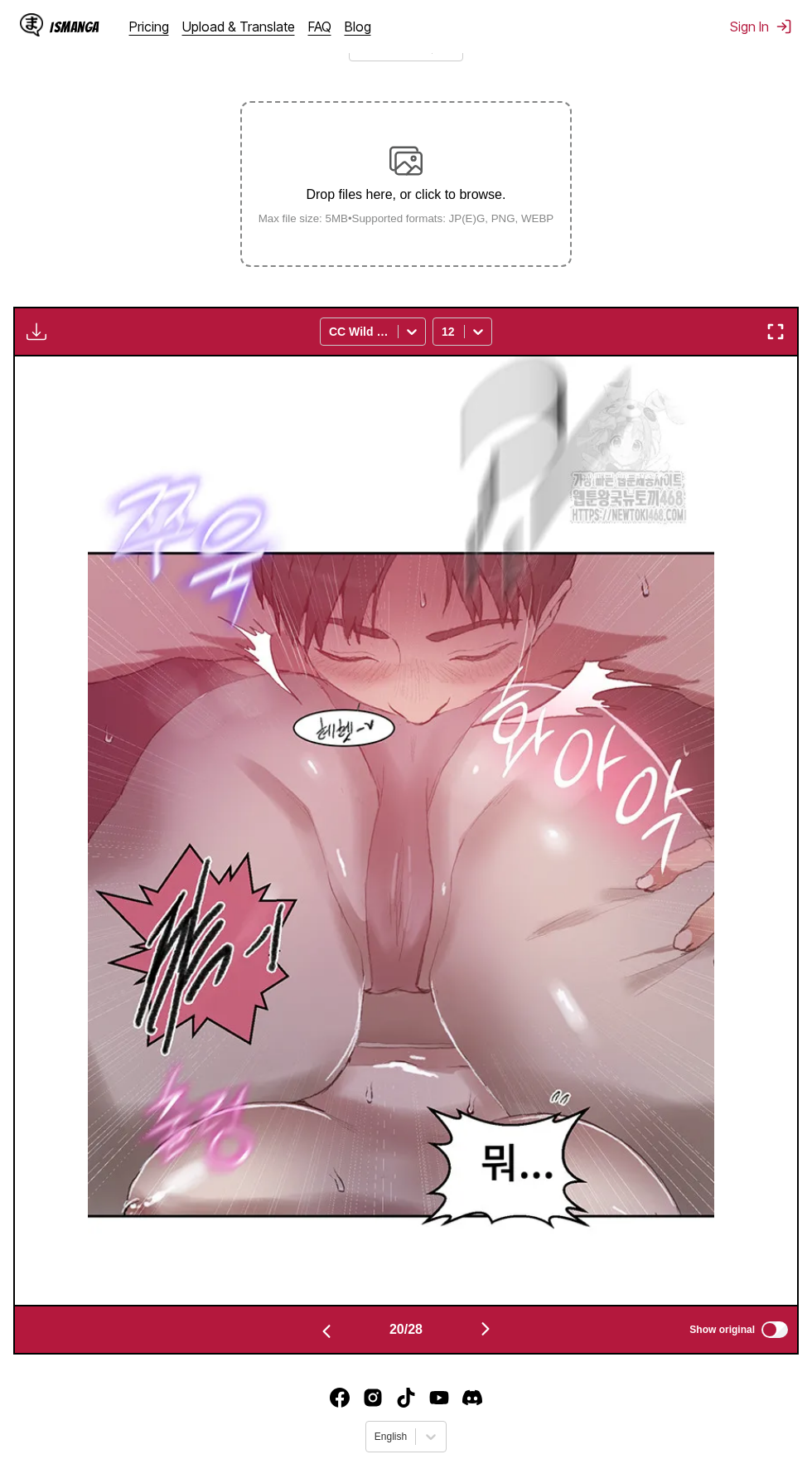
click at [492, 1318] on img "button" at bounding box center [485, 1328] width 20 height 20
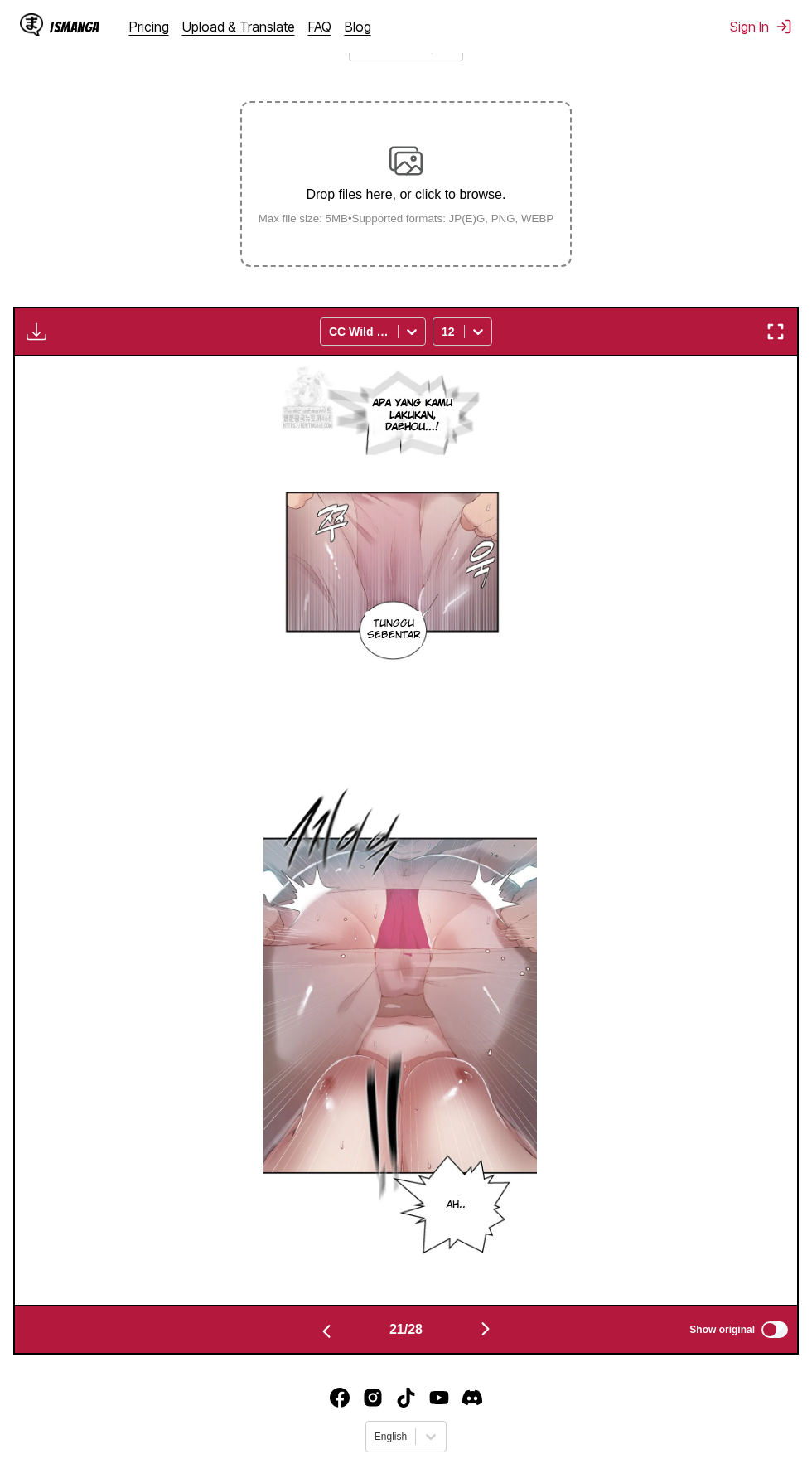
click at [487, 1318] on img "button" at bounding box center [485, 1328] width 20 height 20
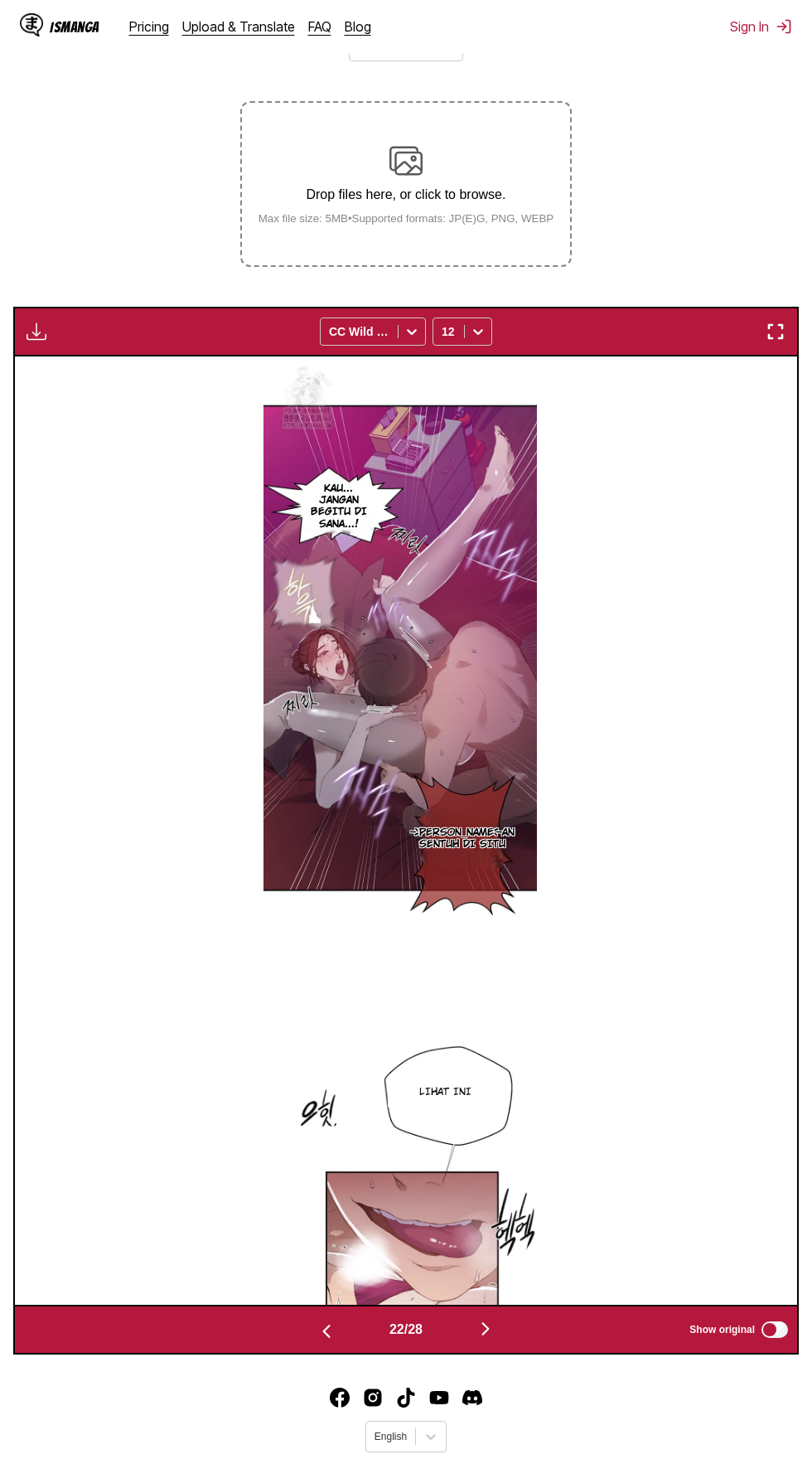
click at [500, 1318] on button "button" at bounding box center [485, 1331] width 100 height 24
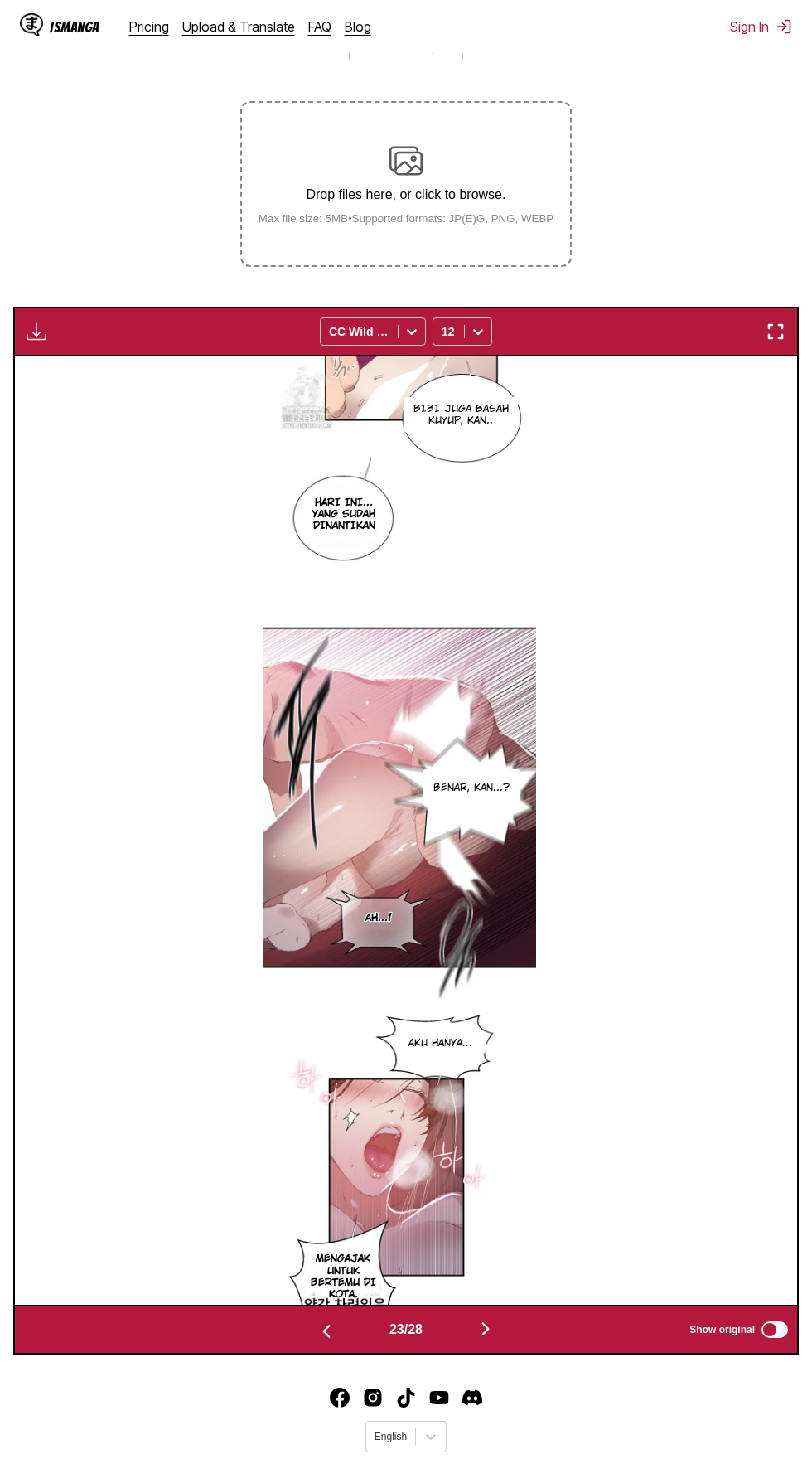
click at [487, 1318] on img "button" at bounding box center [485, 1328] width 20 height 20
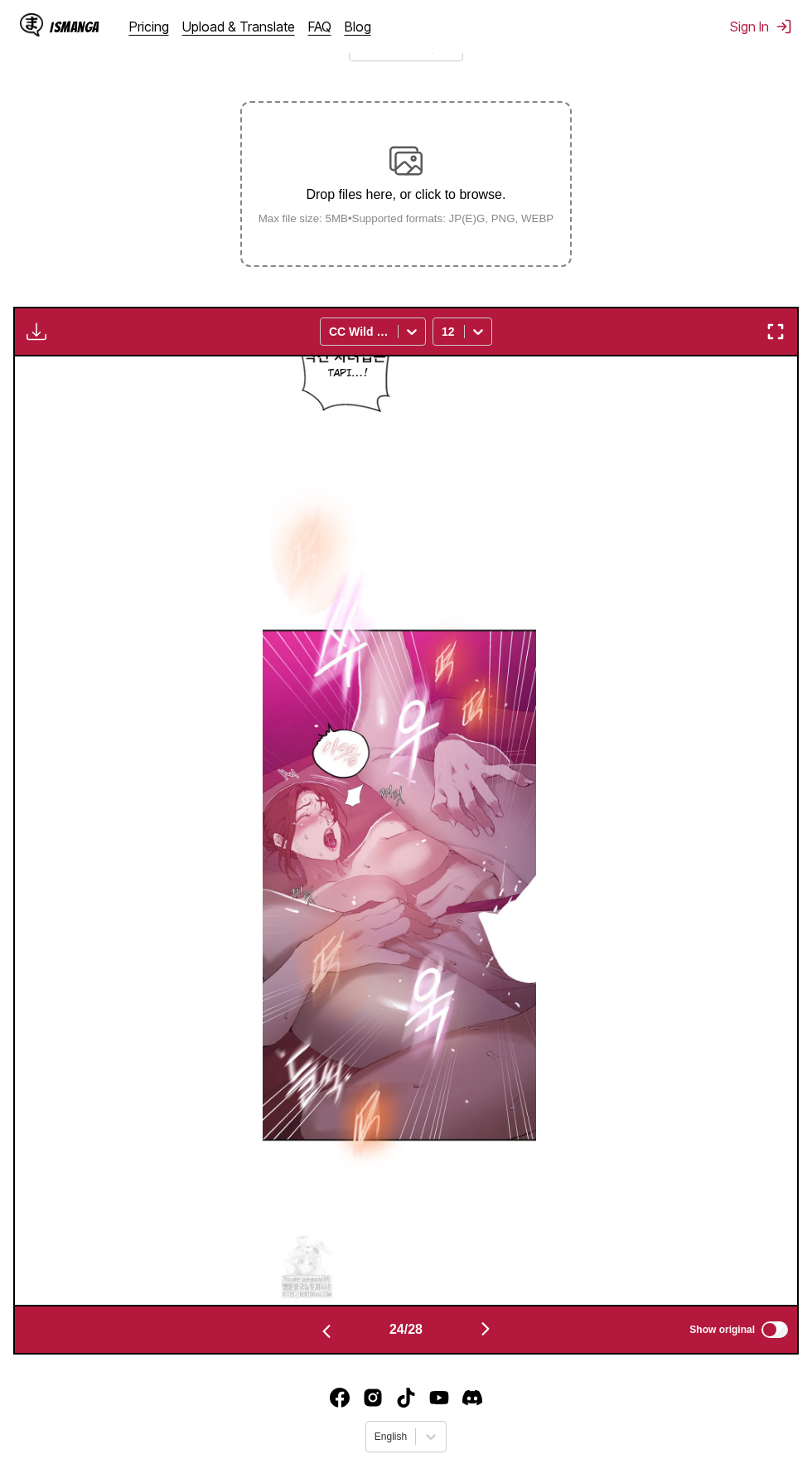
click at [502, 1318] on button "button" at bounding box center [485, 1331] width 100 height 24
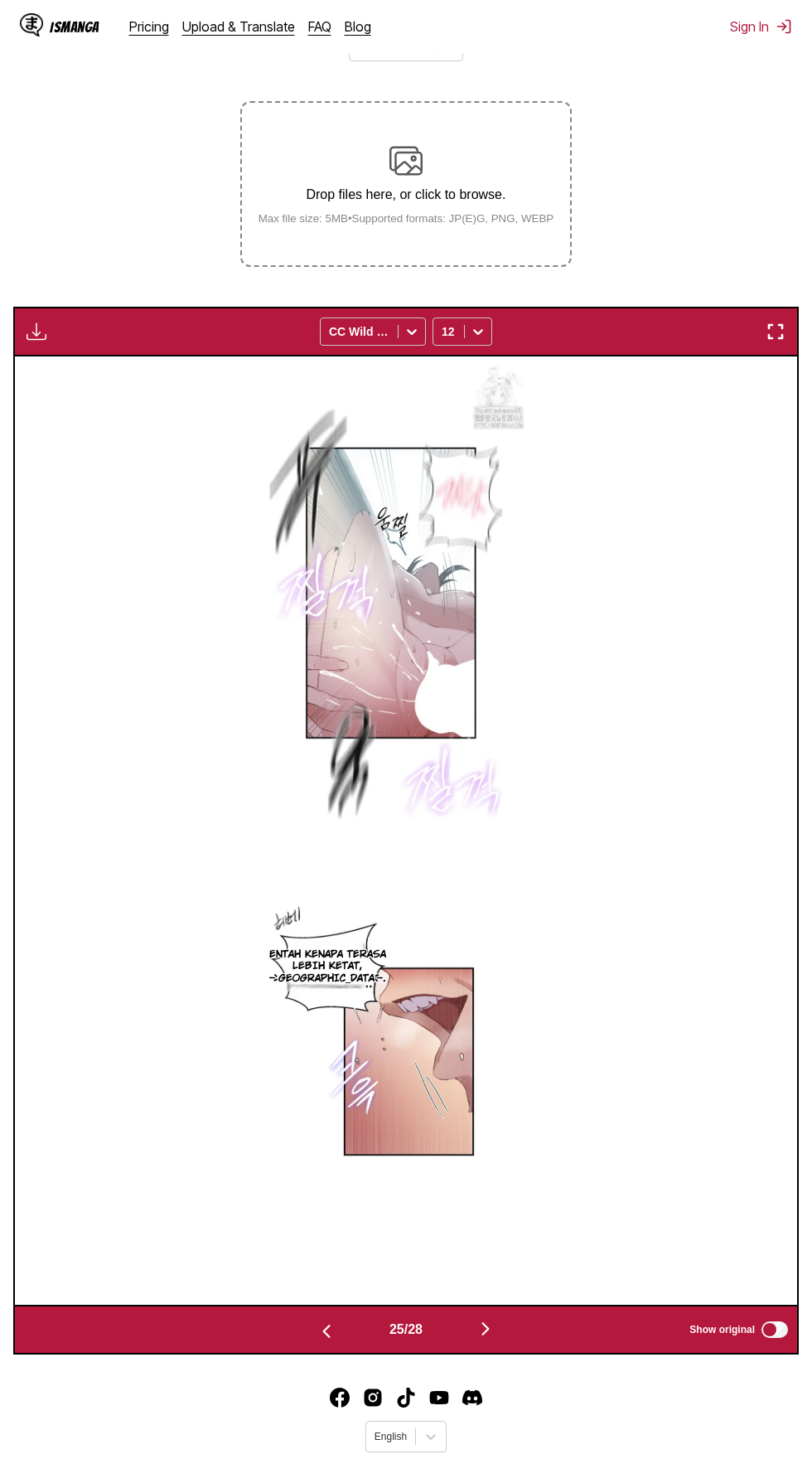
click at [492, 1318] on img "button" at bounding box center [485, 1328] width 20 height 20
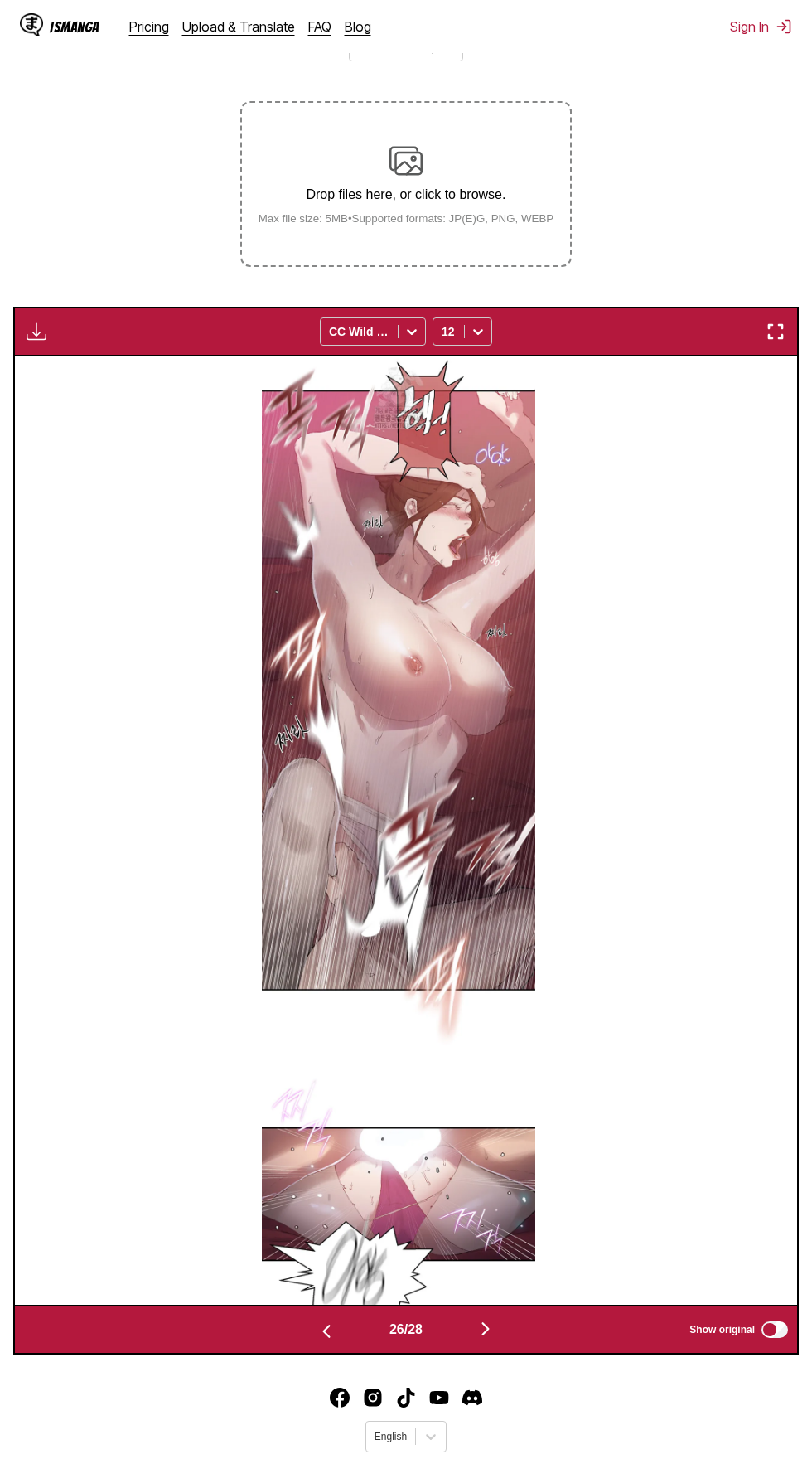
click at [495, 1318] on img "button" at bounding box center [485, 1328] width 20 height 20
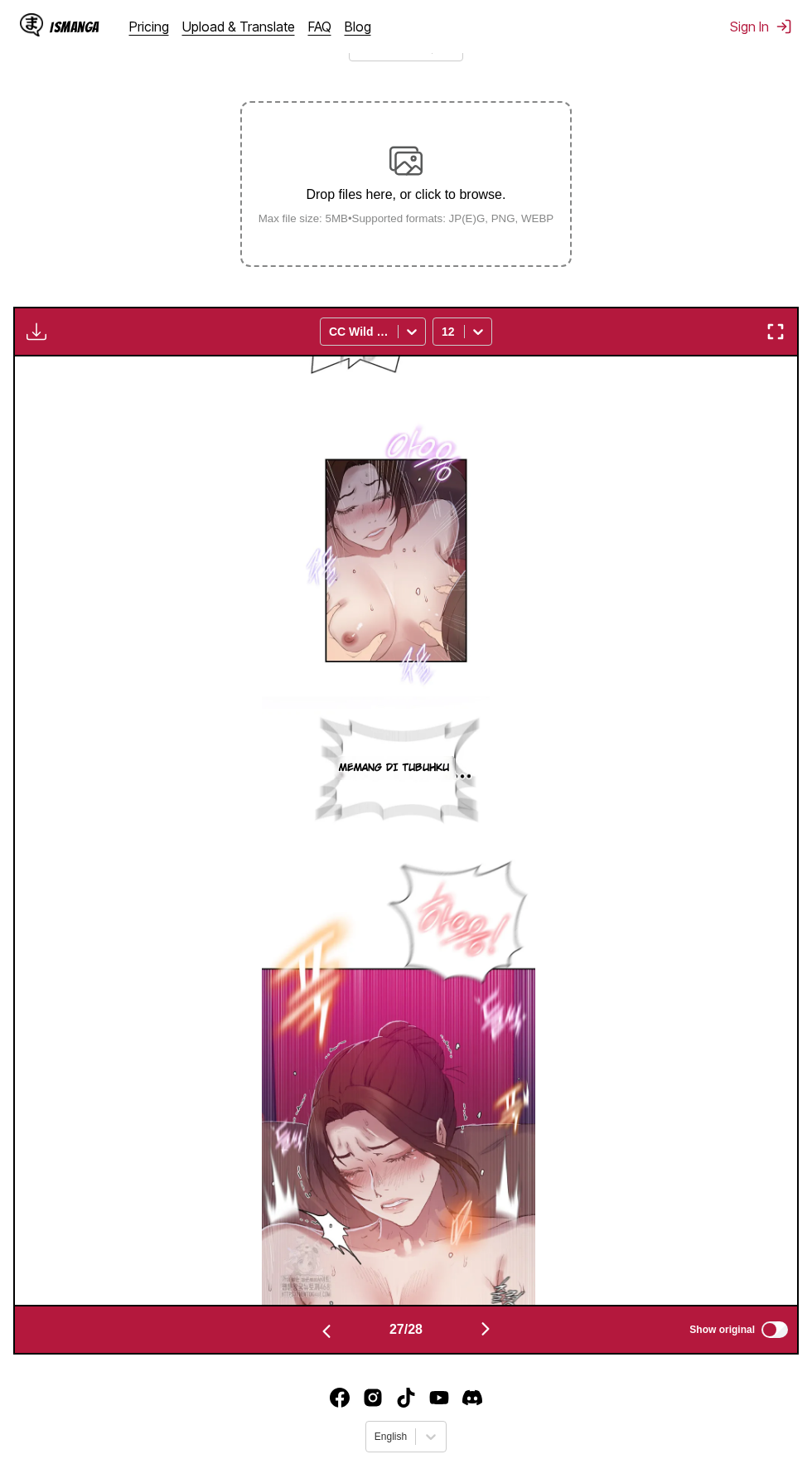
click at [502, 1318] on button "button" at bounding box center [485, 1331] width 100 height 24
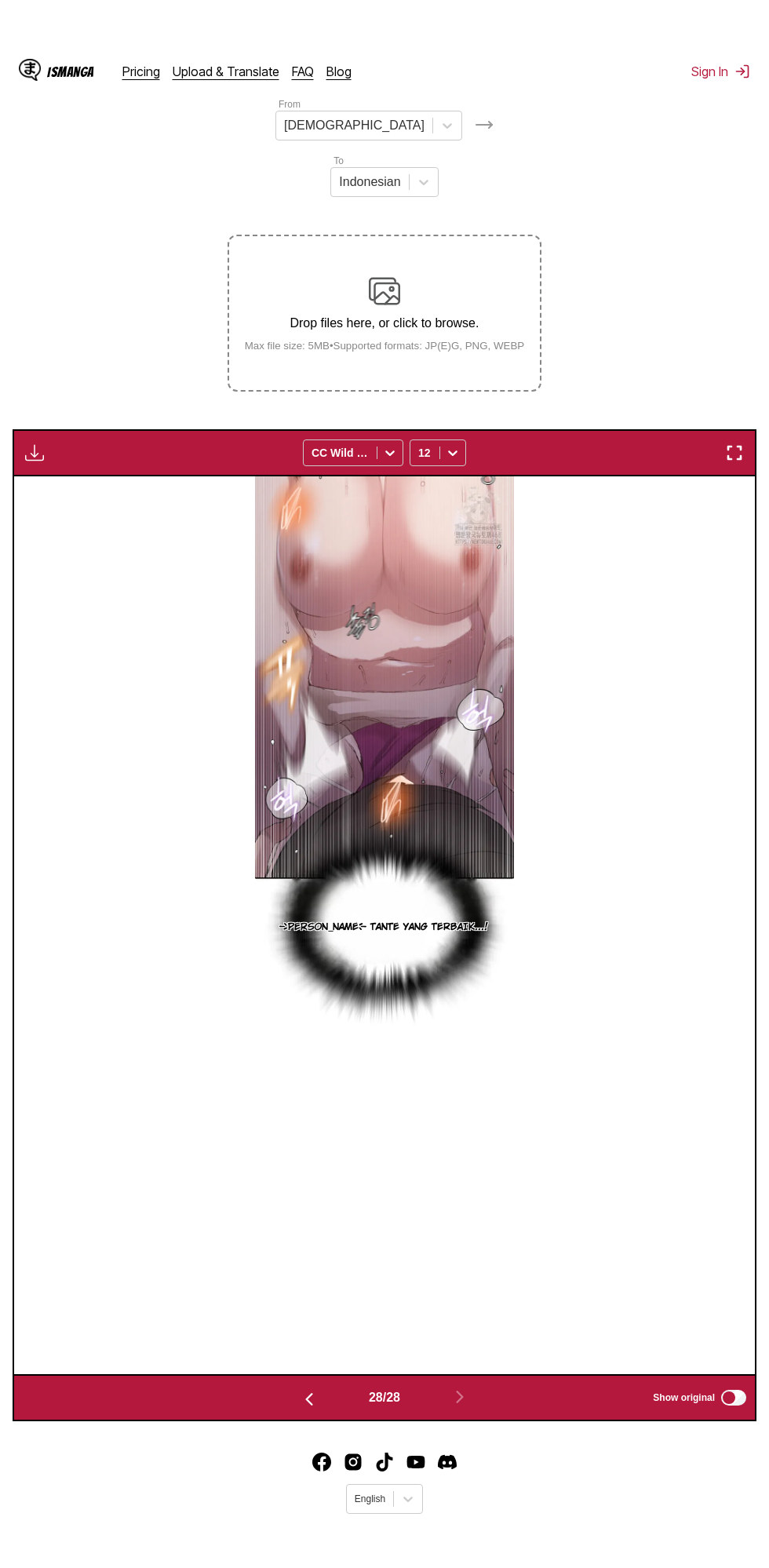
scroll to position [191, 0]
